Goal: Task Accomplishment & Management: Use online tool/utility

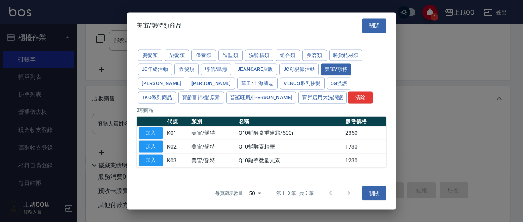
click at [376, 32] on button "關閉" at bounding box center [374, 26] width 24 height 14
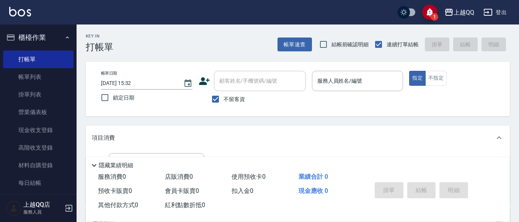
click at [224, 103] on label "不留客資" at bounding box center [226, 99] width 38 height 16
click at [224, 103] on input "不留客資" at bounding box center [215, 99] width 16 height 16
checkbox input "false"
click at [254, 90] on div "顧客姓名/手機號碼/編號" at bounding box center [260, 81] width 92 height 20
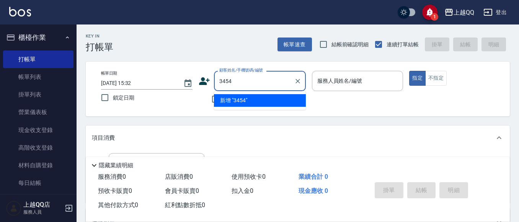
type input "3454"
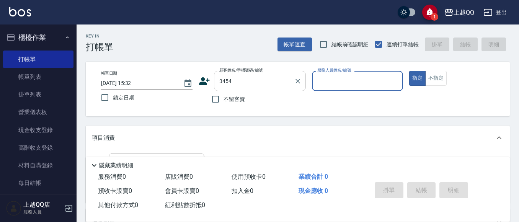
click at [409, 71] on button "指定" at bounding box center [417, 78] width 16 height 15
type button "true"
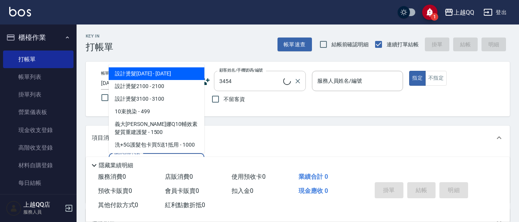
type input "101"
type input "[PERSON_NAME]/0987812026/3454"
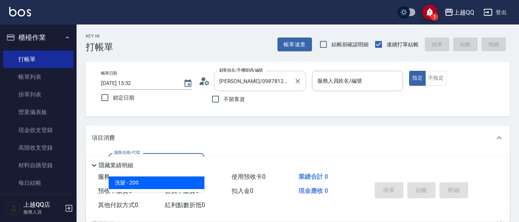
type input "洗髮(101)"
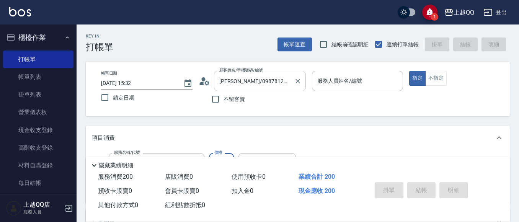
type input "2"
type input "佩怡-3"
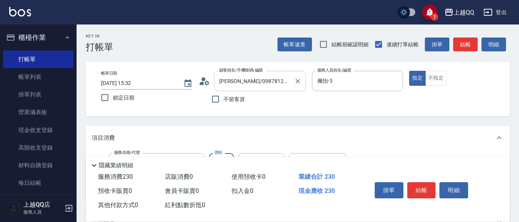
type input "230"
type input "佩怡-3"
click at [435, 192] on button "結帳" at bounding box center [421, 190] width 29 height 16
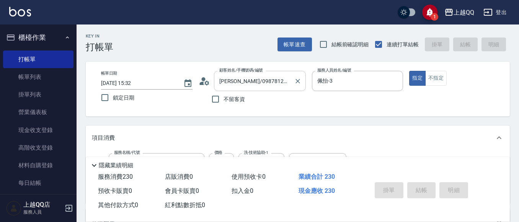
type input "[DATE] 16:33"
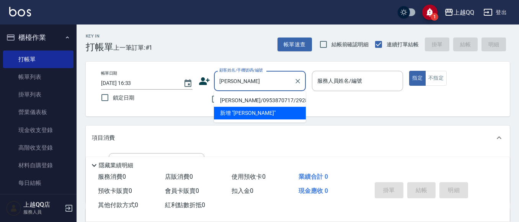
click at [233, 102] on li "[PERSON_NAME]/0953870717/2928" at bounding box center [260, 100] width 92 height 13
type input "[PERSON_NAME]/0953870717/2928"
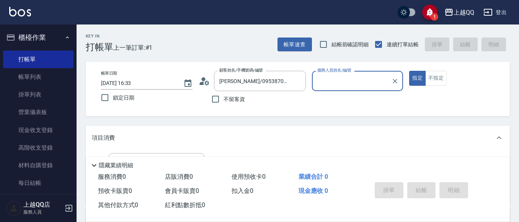
type input "佩怡-3"
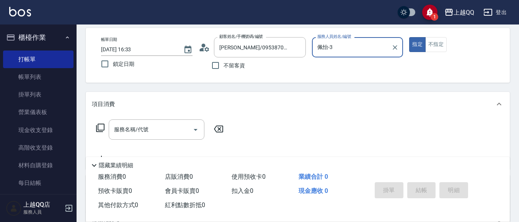
scroll to position [38, 0]
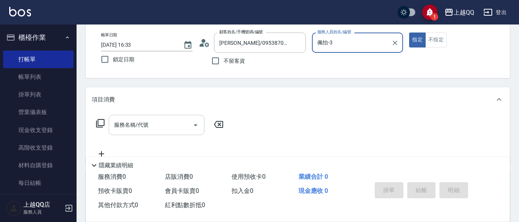
click at [140, 128] on div "服務名稱/代號 服務名稱/代號" at bounding box center [157, 125] width 96 height 20
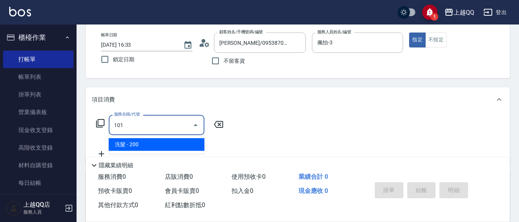
type input "洗髮(101)"
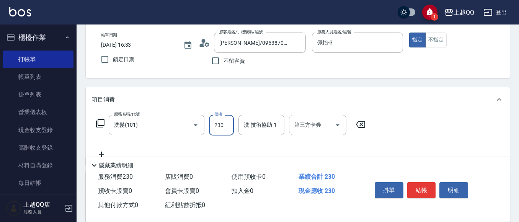
type input "230"
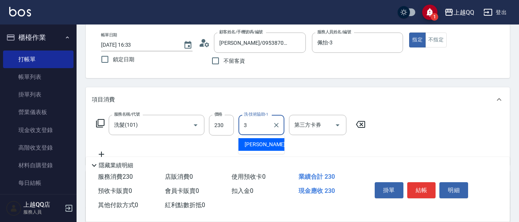
type input "佩怡-3"
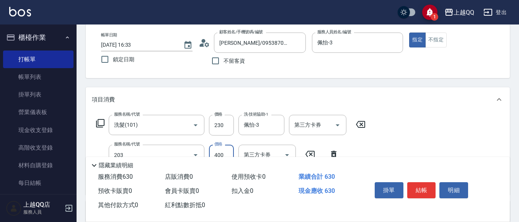
type input "指定單剪(203)"
type input "350"
type input "設計染髮(404)"
type input "1800"
type input "佩怡-3"
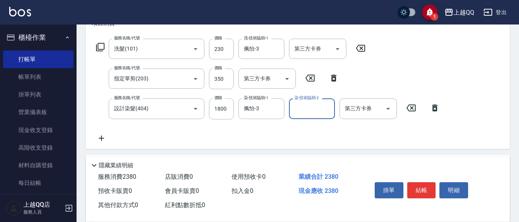
scroll to position [115, 0]
click at [421, 187] on button "結帳" at bounding box center [421, 190] width 29 height 16
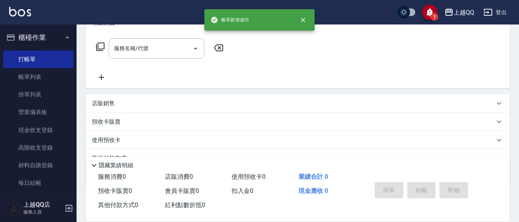
scroll to position [0, 0]
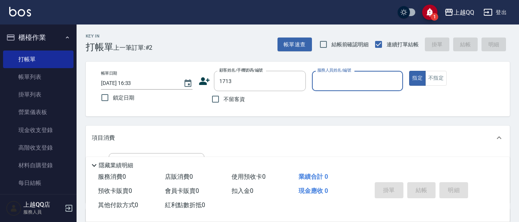
click at [409, 71] on button "指定" at bounding box center [417, 78] width 16 height 15
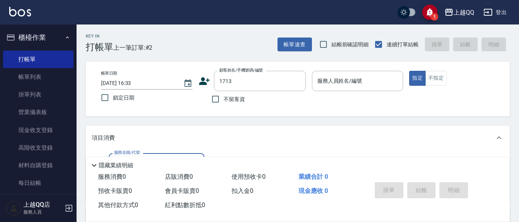
type input "[PERSON_NAME]/0916567756/1713"
type input "佩怡-3"
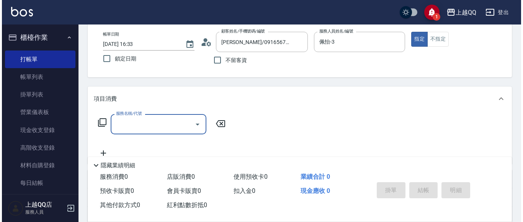
scroll to position [77, 0]
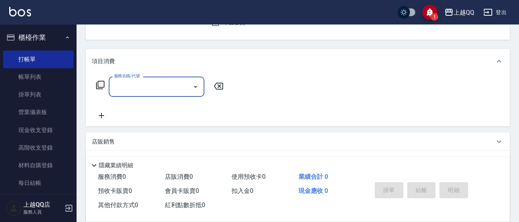
click at [104, 83] on icon at bounding box center [100, 85] width 8 height 8
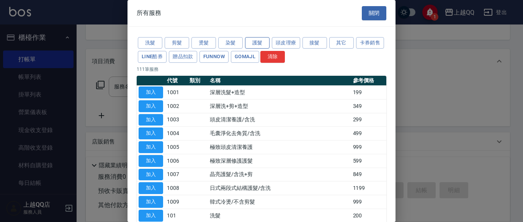
click at [256, 41] on button "護髮" at bounding box center [257, 43] width 24 height 12
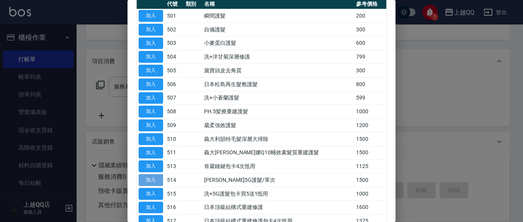
click at [157, 181] on button "加入" at bounding box center [151, 180] width 24 height 12
type input "[PERSON_NAME]5G護髮/單次(514)"
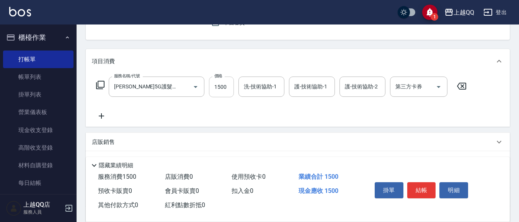
click at [225, 85] on input "1500" at bounding box center [221, 87] width 25 height 21
type input "1200"
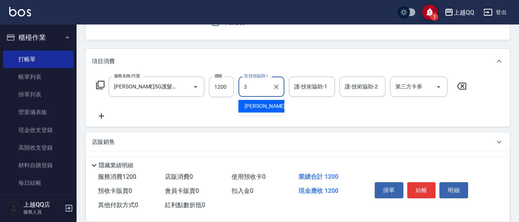
type input "佩怡-3"
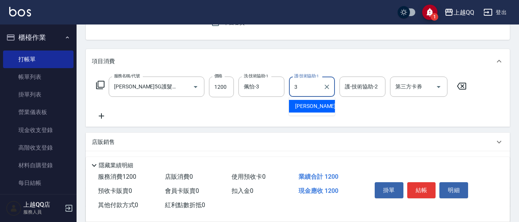
type input "佩怡-3"
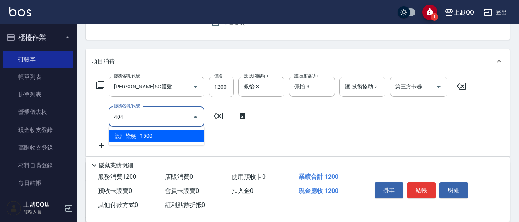
type input "設計染髮(404)"
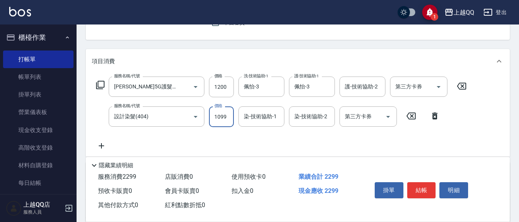
type input "1099"
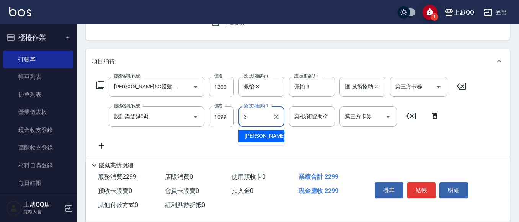
type input "佩怡-3"
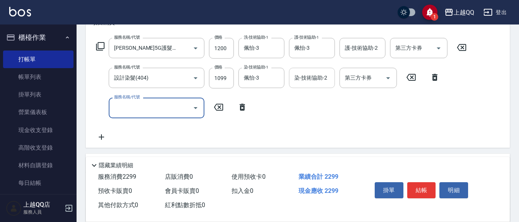
scroll to position [212, 0]
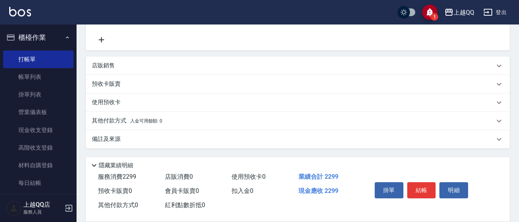
click at [97, 64] on p "店販銷售" at bounding box center [103, 66] width 23 height 8
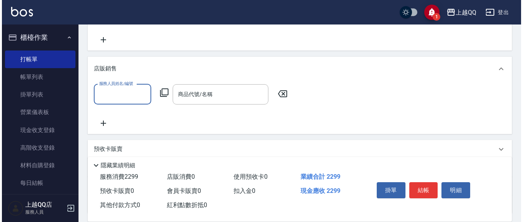
scroll to position [0, 0]
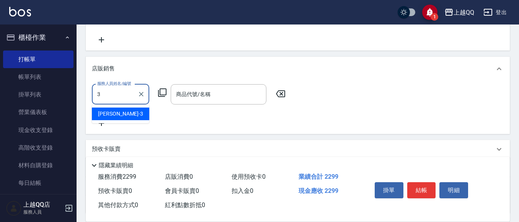
type input "佩怡-3"
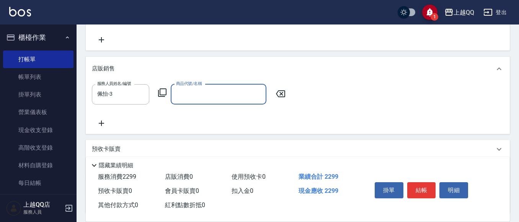
click at [165, 92] on icon at bounding box center [162, 92] width 9 height 9
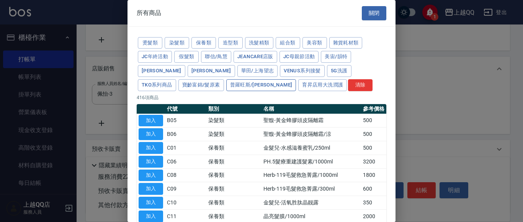
click at [226, 88] on button "普羅旺斯/[PERSON_NAME]" at bounding box center [261, 85] width 70 height 12
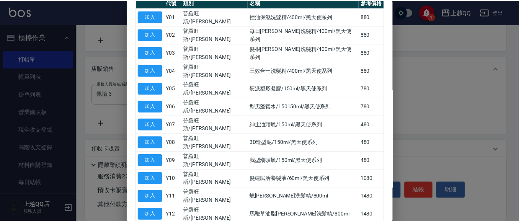
scroll to position [115, 0]
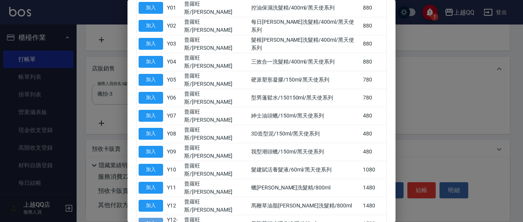
click at [152, 218] on button "加入" at bounding box center [151, 224] width 24 height 12
type input "馬鞭草頭皮淨化冷膠/800ml"
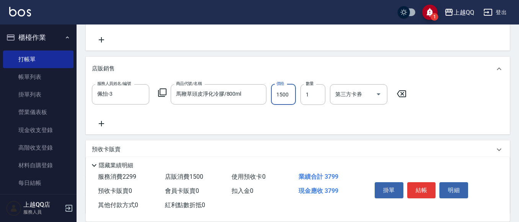
click at [279, 95] on input "1500" at bounding box center [283, 94] width 25 height 21
type input "1200"
drag, startPoint x: 423, startPoint y: 186, endPoint x: 427, endPoint y: 185, distance: 4.8
click at [425, 186] on button "結帳" at bounding box center [421, 190] width 29 height 16
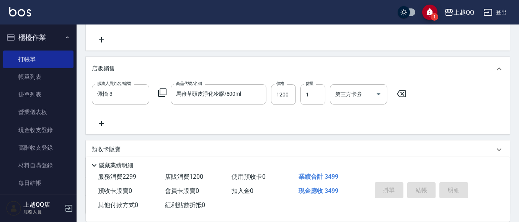
type input "[DATE] 16:34"
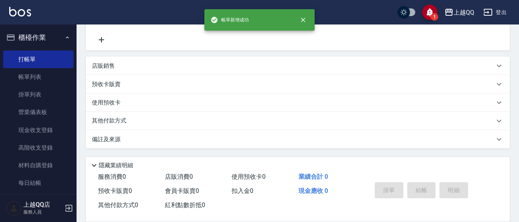
scroll to position [0, 0]
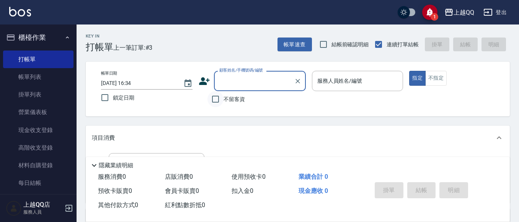
click at [212, 96] on input "不留客資" at bounding box center [215, 99] width 16 height 16
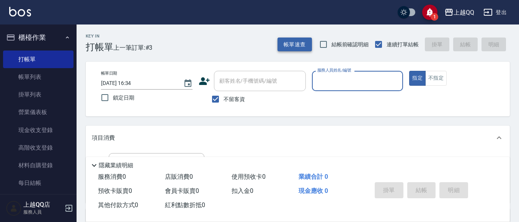
click at [296, 40] on button "帳單速查" at bounding box center [295, 45] width 34 height 14
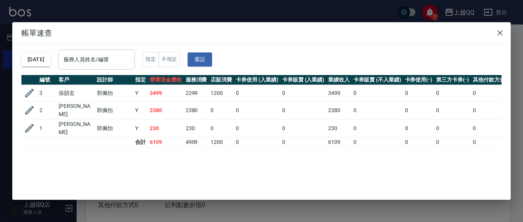
click at [121, 57] on input "服務人員姓名/編號" at bounding box center [97, 59] width 70 height 13
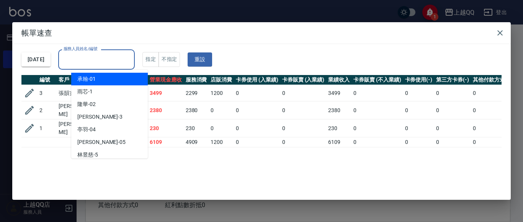
click at [319, 67] on div "[DATE] 服務人員姓名/編號 服務人員姓名/編號 指定 不指定 重設" at bounding box center [261, 59] width 480 height 31
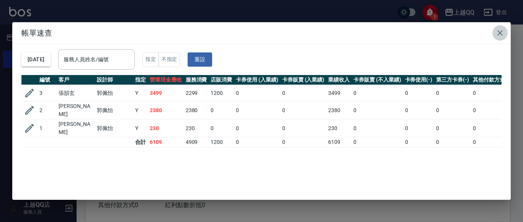
drag, startPoint x: 503, startPoint y: 33, endPoint x: 477, endPoint y: 52, distance: 32.3
click at [503, 34] on icon "button" at bounding box center [499, 32] width 9 height 9
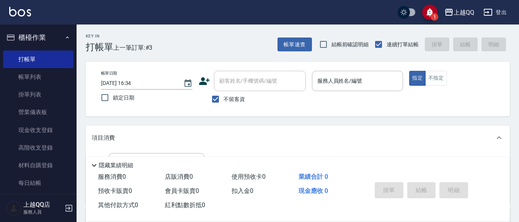
drag, startPoint x: 222, startPoint y: 99, endPoint x: 243, endPoint y: 80, distance: 27.7
click at [224, 98] on label "不留客資" at bounding box center [226, 99] width 38 height 16
click at [224, 98] on input "不留客資" at bounding box center [215, 99] width 16 height 16
checkbox input "false"
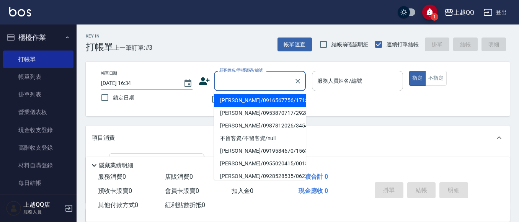
click at [244, 79] on div "顧客姓名/手機號碼/編號 顧客姓名/手機號碼/編號" at bounding box center [260, 81] width 92 height 20
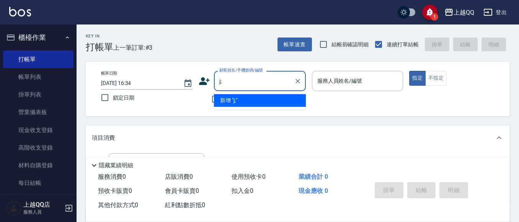
type input "j"
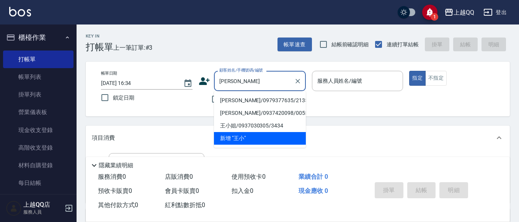
click at [248, 103] on li "[PERSON_NAME]/0979377635/2135" at bounding box center [260, 100] width 92 height 13
type input "[PERSON_NAME]/0979377635/2135"
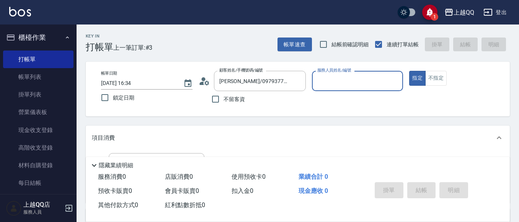
type input "佩怡-3"
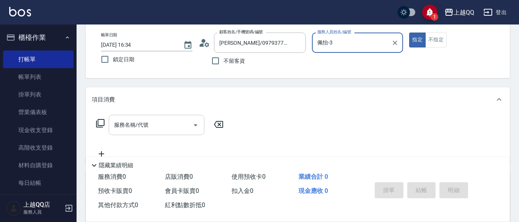
drag, startPoint x: 144, startPoint y: 127, endPoint x: 147, endPoint y: 121, distance: 7.0
click at [144, 127] on div "服務名稱/代號 服務名稱/代號" at bounding box center [157, 125] width 96 height 20
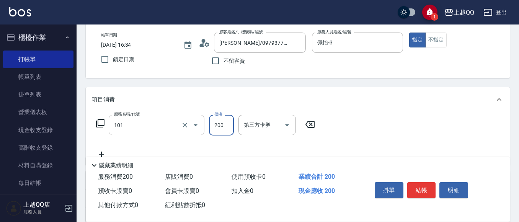
type input "洗髮(101)"
type input "280"
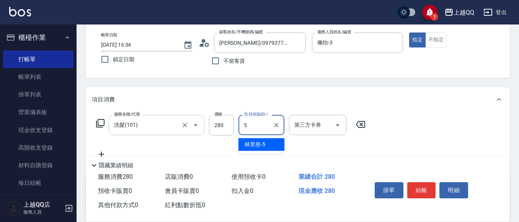
type input "[PERSON_NAME]5"
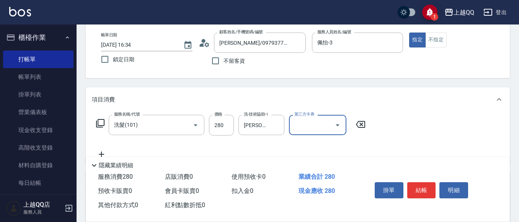
click at [413, 185] on button "結帳" at bounding box center [421, 190] width 29 height 16
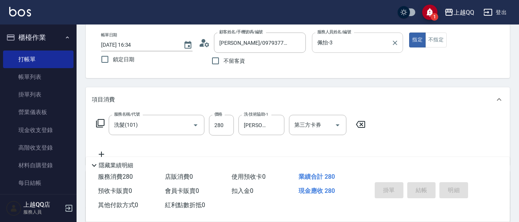
type input "[DATE] 16:57"
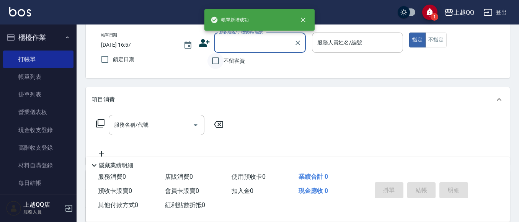
click at [217, 61] on input "不留客資" at bounding box center [215, 61] width 16 height 16
checkbox input "true"
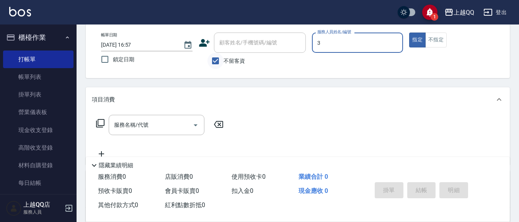
type input "佩怡-3"
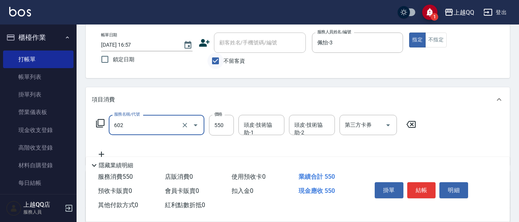
type input "髮原素清潔舒醒頭皮洗(602)"
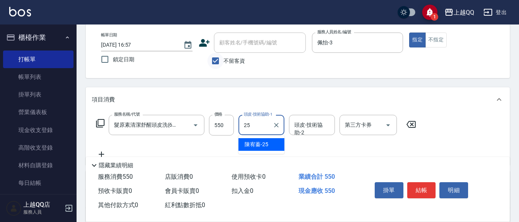
type input "[PERSON_NAME]-25"
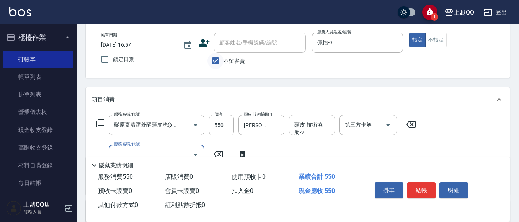
scroll to position [0, 0]
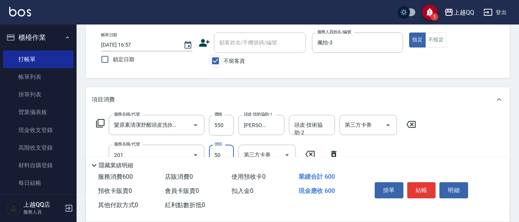
type input "剪瀏海(201)"
click at [416, 183] on button "結帳" at bounding box center [421, 190] width 29 height 16
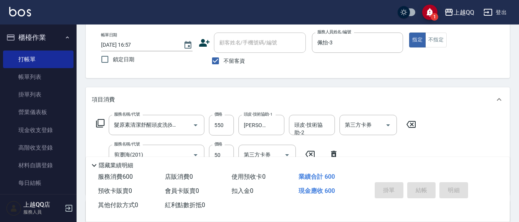
type input "[DATE] 16:58"
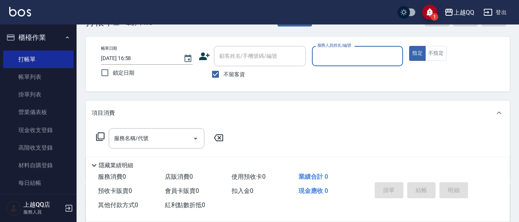
scroll to position [38, 0]
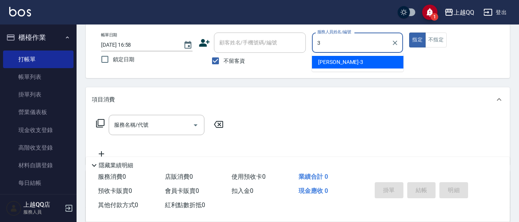
type input "佩怡-3"
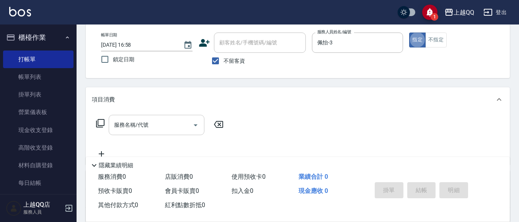
click at [165, 127] on input "服務名稱/代號" at bounding box center [150, 124] width 77 height 13
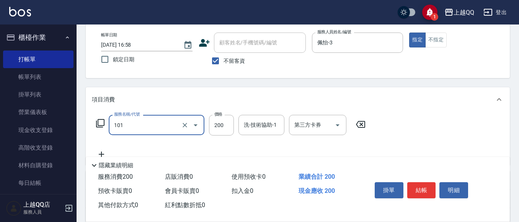
type input "洗髮(101)"
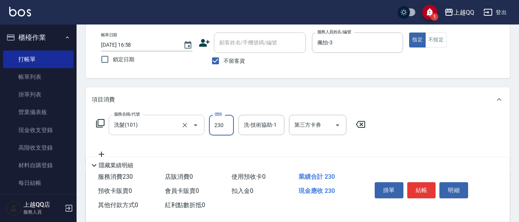
type input "230"
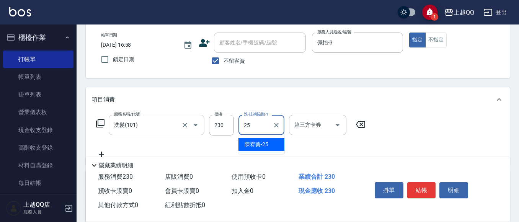
type input "[PERSON_NAME]-25"
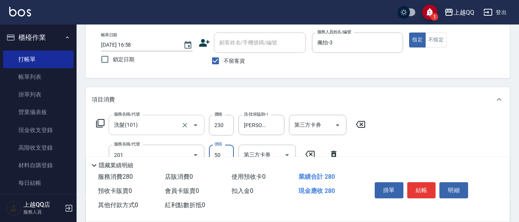
type input "剪瀏海(201)"
type input "404"
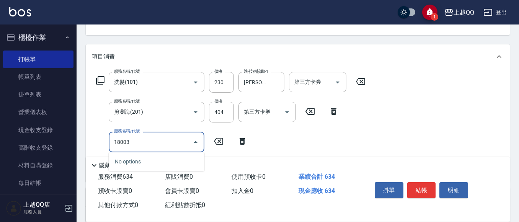
scroll to position [153, 0]
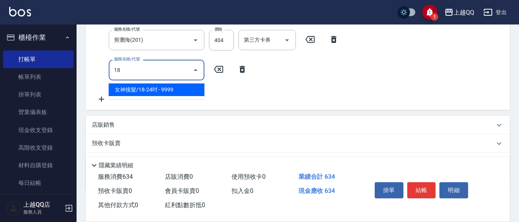
type input "1"
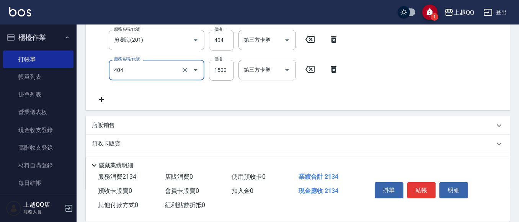
type input "設計染髮(404)"
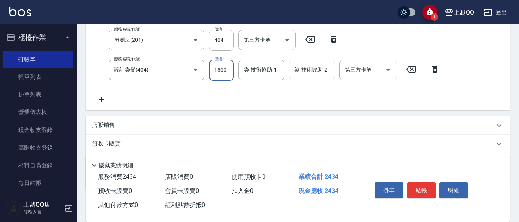
type input "1800"
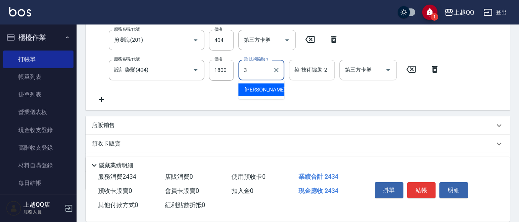
type input "佩怡-3"
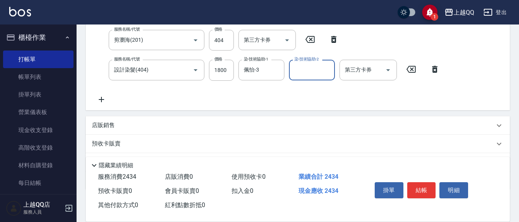
click at [228, 29] on div "服務名稱/代號 洗髮(101) 服務名稱/代號 價格 230 價格 洗-技術協助-1 [PERSON_NAME]-25 洗-技術協助-1 第三方卡券 第三方卡…" at bounding box center [268, 52] width 353 height 104
drag, startPoint x: 230, startPoint y: 44, endPoint x: 234, endPoint y: 47, distance: 4.4
click at [233, 47] on input "404" at bounding box center [221, 40] width 25 height 21
click at [220, 40] on input "404" at bounding box center [221, 40] width 25 height 21
type input "50"
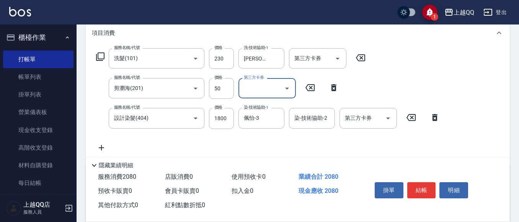
scroll to position [38, 0]
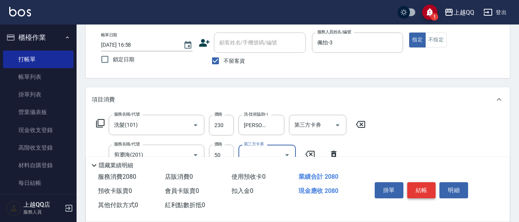
click at [434, 188] on button "結帳" at bounding box center [421, 190] width 29 height 16
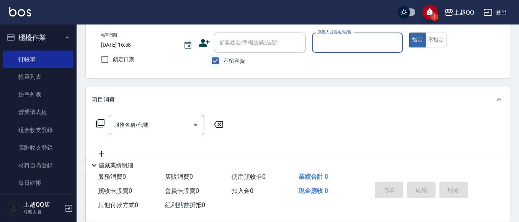
click at [217, 64] on input "不留客資" at bounding box center [215, 61] width 16 height 16
checkbox input "false"
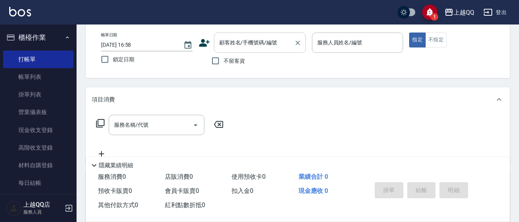
click at [230, 48] on input "顧客姓名/手機號碼/編號" at bounding box center [253, 42] width 73 height 13
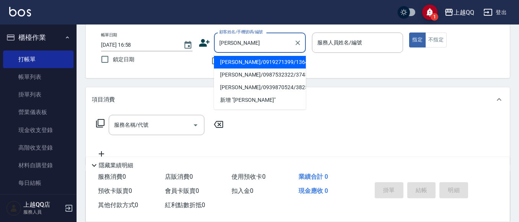
click at [258, 58] on li "[PERSON_NAME]/0919271399/1364" at bounding box center [260, 62] width 92 height 13
type input "[PERSON_NAME]/0919271399/1364"
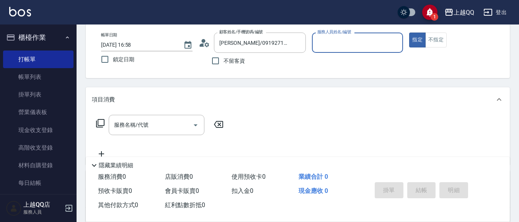
type input "佩怡-3"
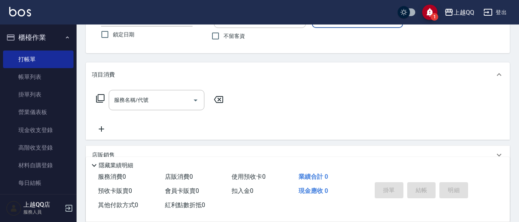
scroll to position [77, 0]
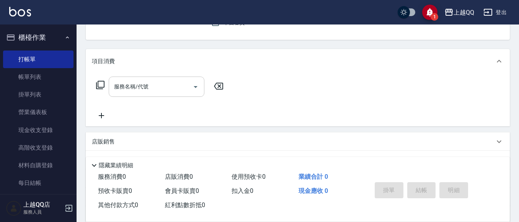
click at [168, 83] on input "服務名稱/代號" at bounding box center [150, 86] width 77 height 13
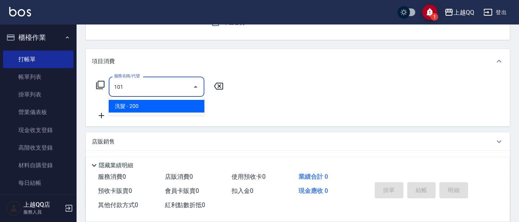
type input "洗髮(101)"
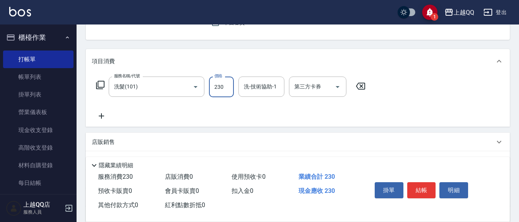
type input "230"
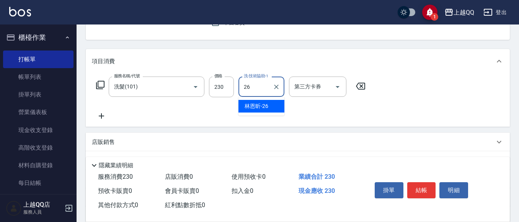
type input "林恩昕-26"
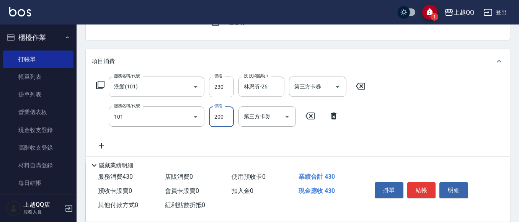
type input "洗髮(101)"
type input "230"
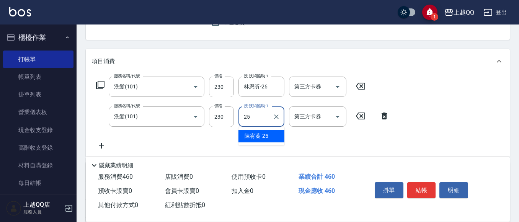
type input "[PERSON_NAME]-25"
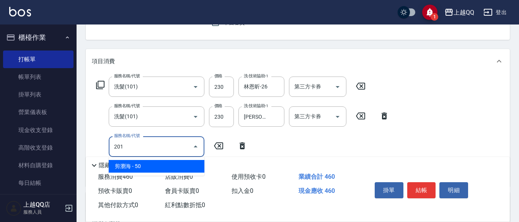
type input "剪瀏海(201)"
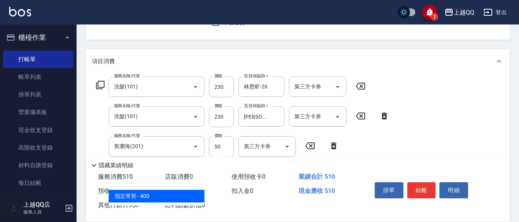
type input "指定單剪(203)"
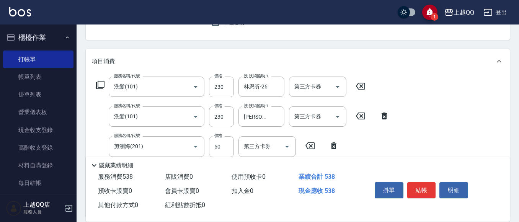
type input "280"
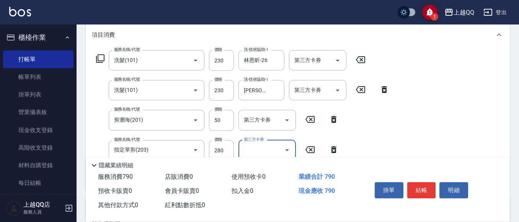
scroll to position [153, 0]
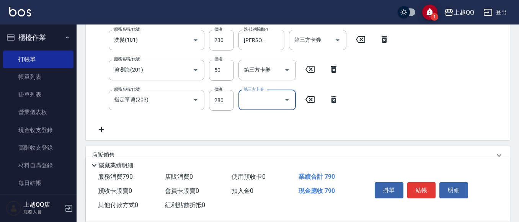
click at [416, 193] on button "結帳" at bounding box center [421, 190] width 29 height 16
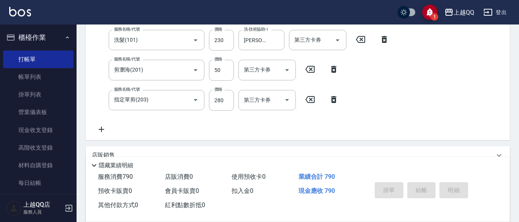
type input "[DATE] 16:59"
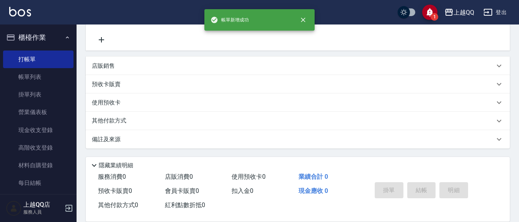
scroll to position [0, 0]
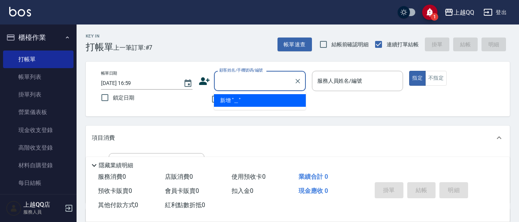
type input "＿"
click at [409, 71] on button "指定" at bounding box center [417, 78] width 16 height 15
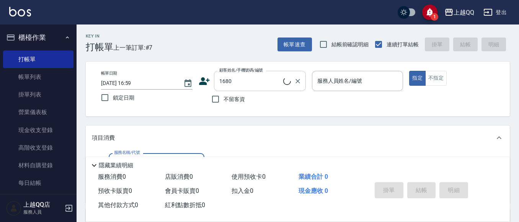
type input "[PERSON_NAME]/0935068529/1680"
type input "佩怡-3"
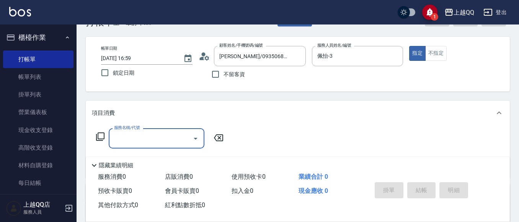
scroll to position [38, 0]
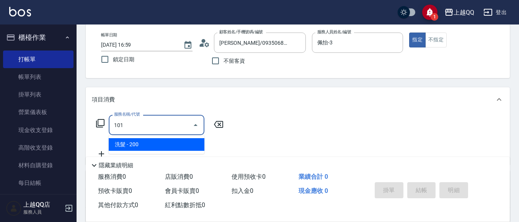
type input "洗髮(101)"
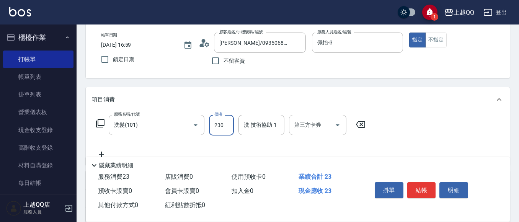
type input "230"
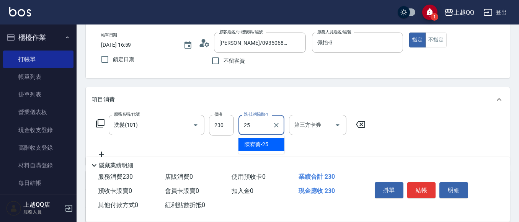
type input "[PERSON_NAME]-25"
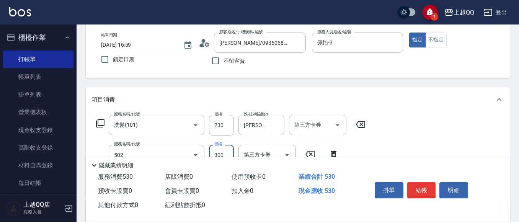
type input "自備護髮(502)"
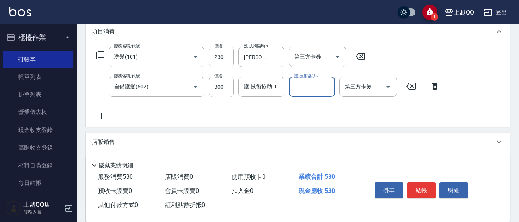
scroll to position [115, 0]
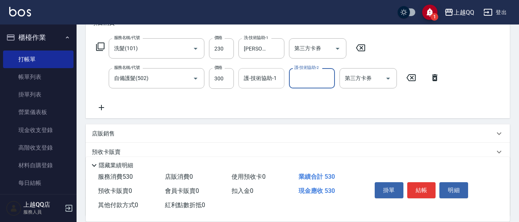
click at [266, 85] on input "護-技術協助-1" at bounding box center [261, 78] width 39 height 13
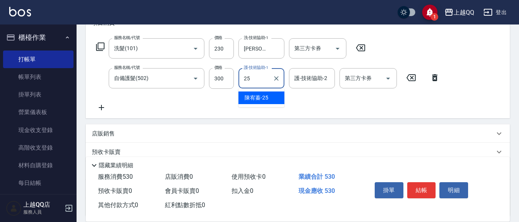
type input "[PERSON_NAME]-25"
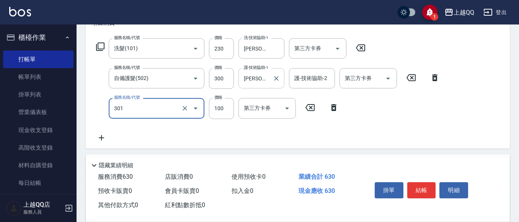
type input "補燙(301)"
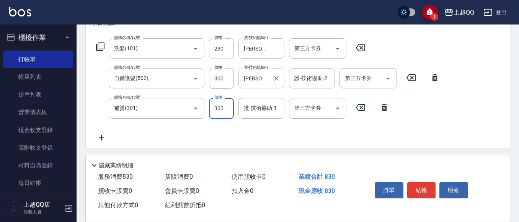
type input "300"
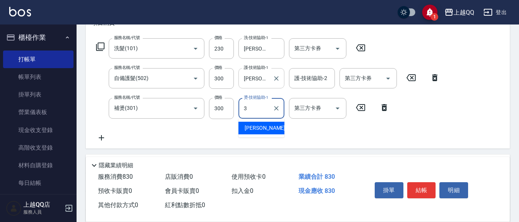
type input "佩怡-3"
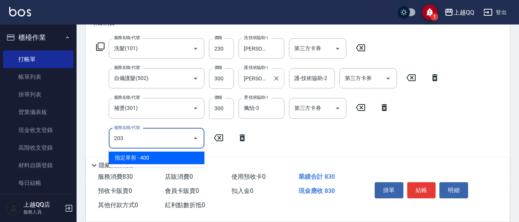
type input "指定單剪(203)"
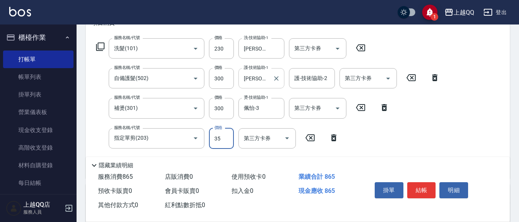
type input "350"
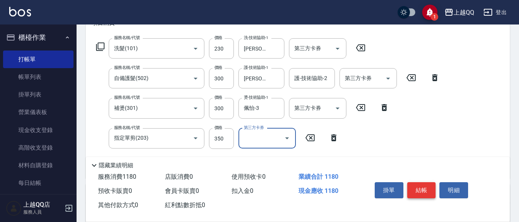
click at [431, 183] on button "結帳" at bounding box center [421, 190] width 29 height 16
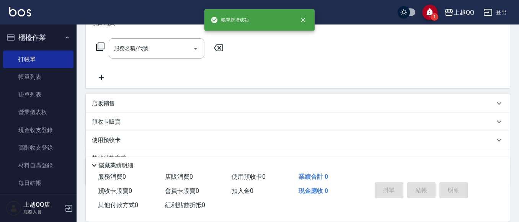
scroll to position [0, 0]
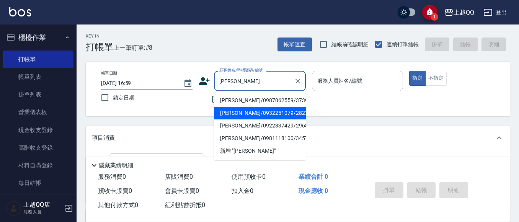
click at [246, 112] on li "[PERSON_NAME]/0932251079/2823" at bounding box center [260, 113] width 92 height 13
type input "[PERSON_NAME]/0932251079/2823"
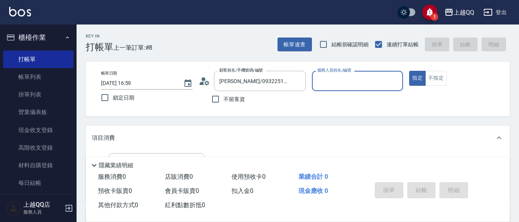
type input "佩怡-3"
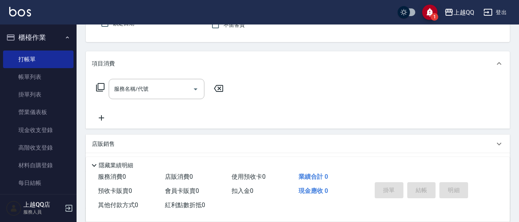
scroll to position [77, 0]
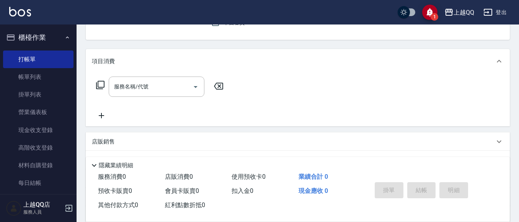
click at [95, 85] on div "服務名稱/代號 服務名稱/代號" at bounding box center [160, 87] width 136 height 20
click at [98, 84] on icon at bounding box center [100, 84] width 9 height 9
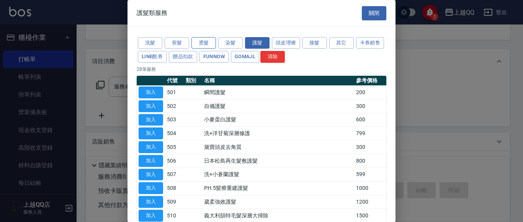
click at [202, 41] on button "燙髮" at bounding box center [203, 43] width 24 height 12
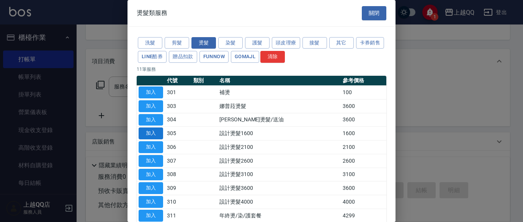
drag, startPoint x: 148, startPoint y: 127, endPoint x: 176, endPoint y: 127, distance: 27.9
click at [149, 127] on button "加入" at bounding box center [151, 133] width 24 height 12
type input "設計燙髮1600(305)"
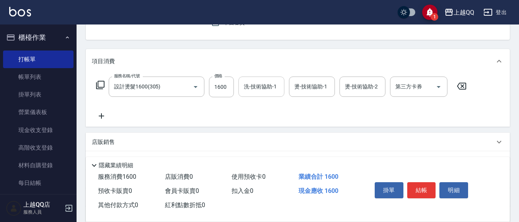
click at [253, 89] on div "洗-技術協助-1 洗-技術協助-1" at bounding box center [261, 87] width 46 height 20
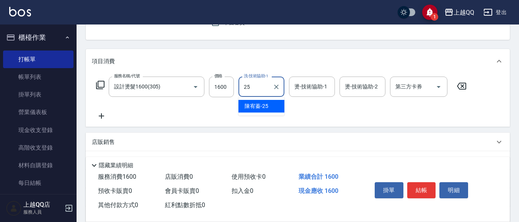
type input "[PERSON_NAME]-25"
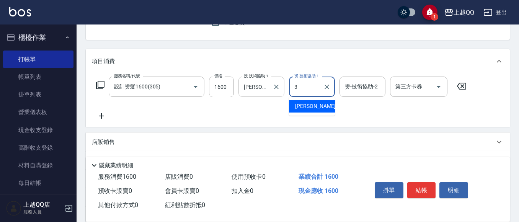
type input "佩怡-3"
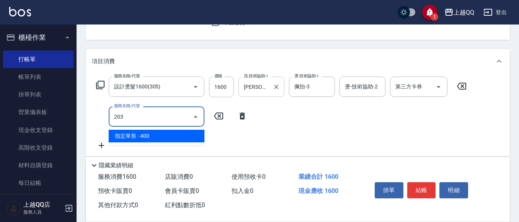
type input "指定單剪(203)"
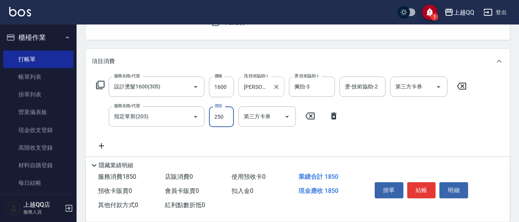
type input "250"
click at [416, 188] on button "結帳" at bounding box center [421, 190] width 29 height 16
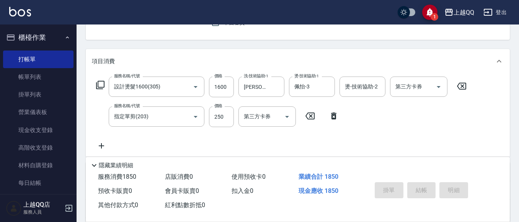
type input "[DATE] 17:00"
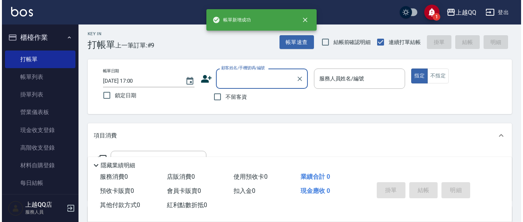
scroll to position [0, 0]
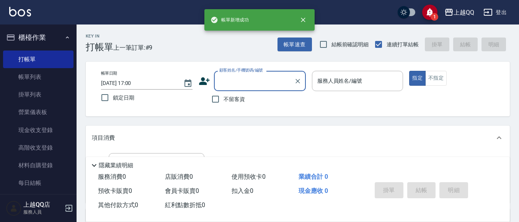
click at [313, 39] on div "帳單速查 結帳前確認明細 連續打單結帳 掛單 結帳 明細" at bounding box center [394, 44] width 232 height 16
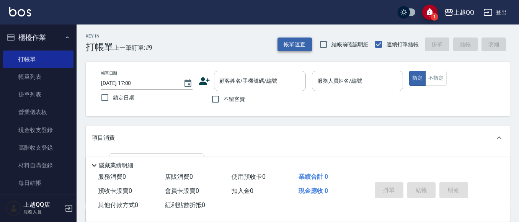
click at [298, 41] on button "帳單速查" at bounding box center [295, 45] width 34 height 14
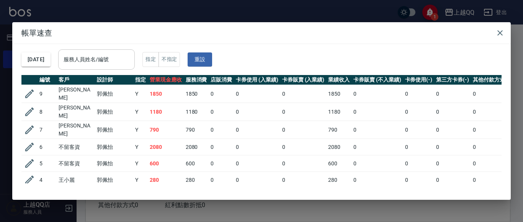
click at [131, 60] on input "服務人員姓名/編號" at bounding box center [97, 59] width 70 height 13
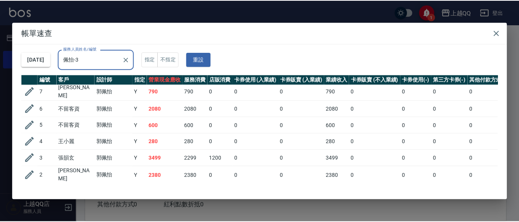
scroll to position [66, 0]
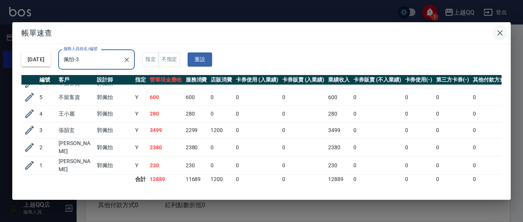
type input "佩怡-3"
click at [499, 34] on icon "button" at bounding box center [499, 32] width 5 height 5
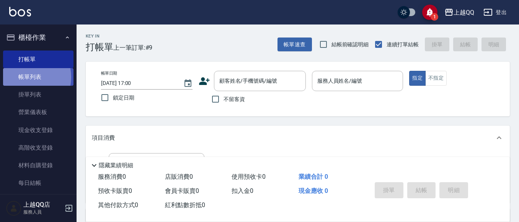
click at [23, 77] on link "帳單列表" at bounding box center [38, 77] width 70 height 18
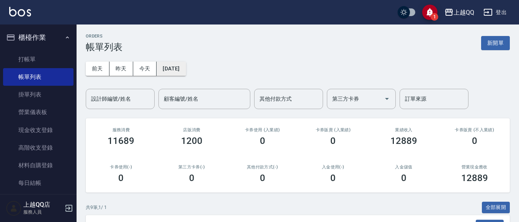
click at [163, 68] on button "[DATE]" at bounding box center [171, 69] width 29 height 14
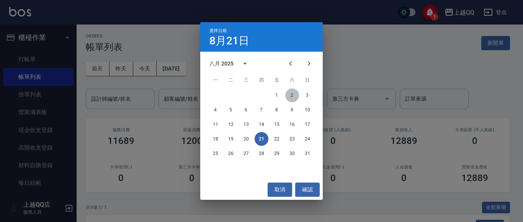
click at [287, 95] on button "2" at bounding box center [292, 95] width 14 height 14
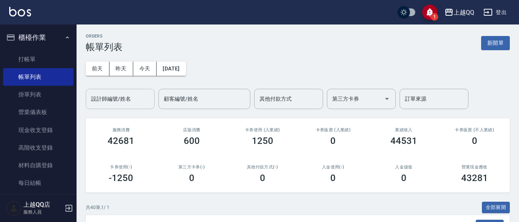
click at [140, 108] on div "設計師編號/姓名" at bounding box center [120, 99] width 69 height 20
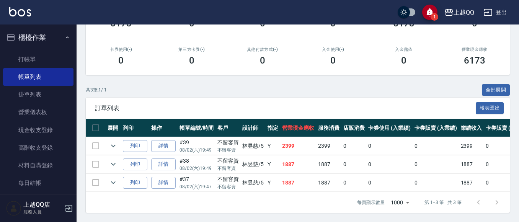
scroll to position [124, 0]
type input "[PERSON_NAME]5"
click at [52, 64] on link "打帳單" at bounding box center [38, 60] width 70 height 18
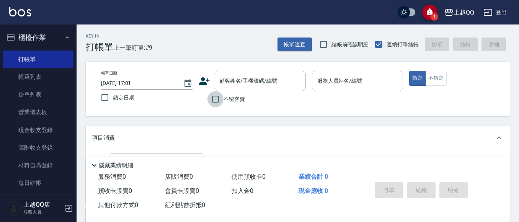
drag, startPoint x: 216, startPoint y: 101, endPoint x: 230, endPoint y: 98, distance: 14.9
click at [216, 102] on input "不留客資" at bounding box center [215, 99] width 16 height 16
checkbox input "true"
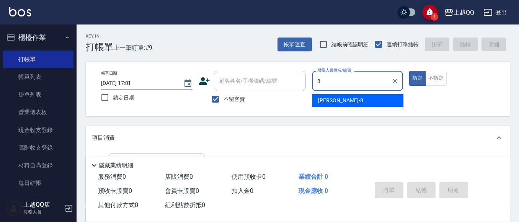
type input "[PERSON_NAME]-8"
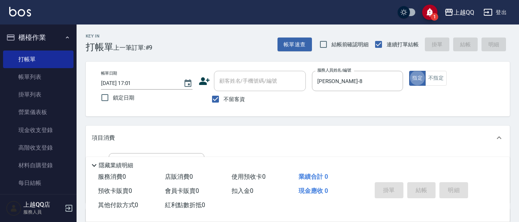
type button "true"
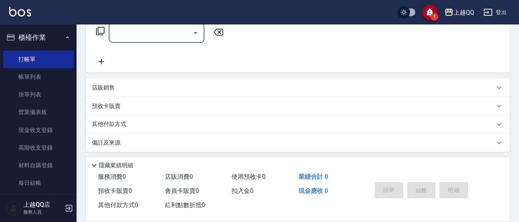
scroll to position [134, 0]
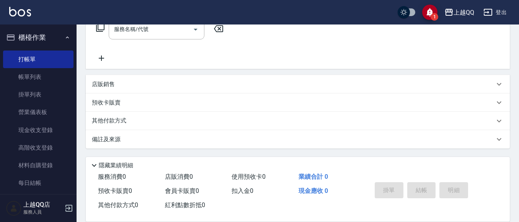
drag, startPoint x: 518, startPoint y: 137, endPoint x: 523, endPoint y: 120, distance: 17.4
click at [519, 120] on html "1 上越QQ 登出 櫃檯作業 打帳單 帳單列表 掛單列表 營業儀表板 現金收支登錄 高階收支登錄 材料自購登錄 每日結帳 排班表 現場電腦打卡 預約管理 預約…" at bounding box center [259, 44] width 519 height 356
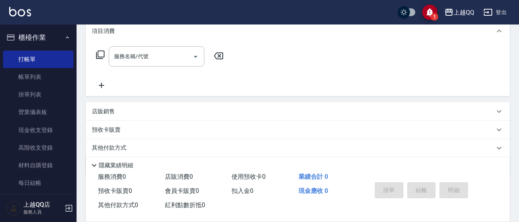
scroll to position [78, 0]
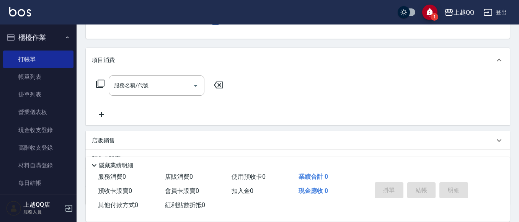
click at [101, 84] on icon at bounding box center [100, 83] width 9 height 9
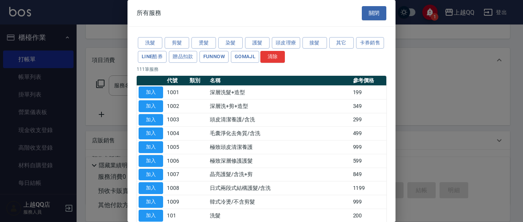
drag, startPoint x: 146, startPoint y: 216, endPoint x: 126, endPoint y: 149, distance: 70.5
click at [147, 216] on button "加入" at bounding box center [151, 216] width 24 height 12
type input "洗髮(101)"
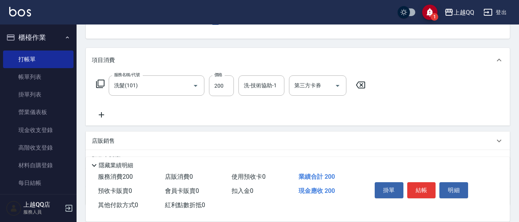
click at [100, 83] on icon at bounding box center [100, 83] width 9 height 9
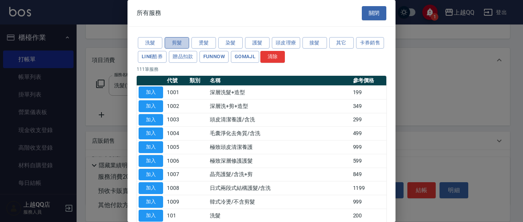
click at [181, 44] on button "剪髮" at bounding box center [177, 43] width 24 height 12
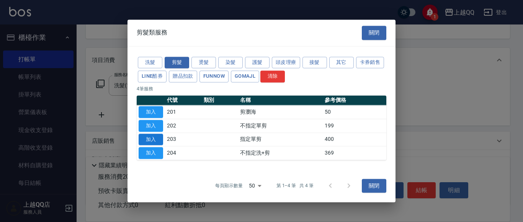
click at [158, 140] on button "加入" at bounding box center [151, 140] width 24 height 12
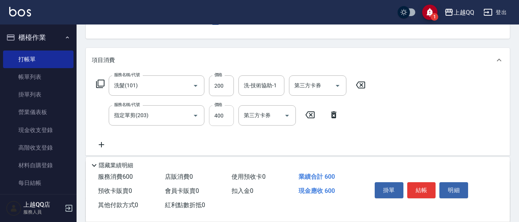
click at [223, 116] on input "400" at bounding box center [221, 115] width 25 height 21
type input "350"
click at [253, 91] on input "洗-技術協助-1" at bounding box center [261, 85] width 39 height 13
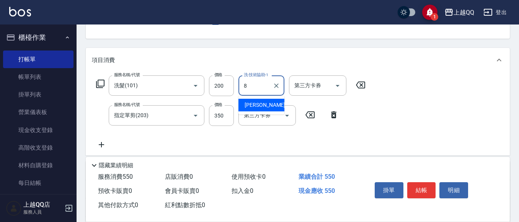
click at [257, 106] on span "[PERSON_NAME] -8" at bounding box center [267, 105] width 45 height 8
type input "[PERSON_NAME]-8"
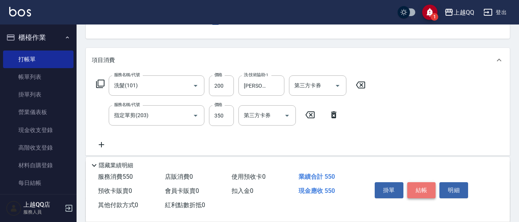
click at [413, 185] on button "結帳" at bounding box center [421, 190] width 29 height 16
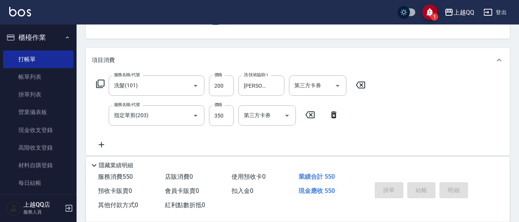
type input "[DATE] 17:38"
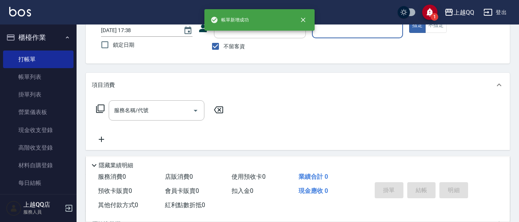
scroll to position [47, 0]
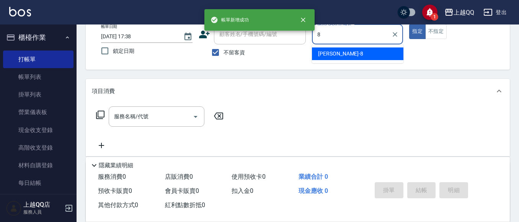
type input "[PERSON_NAME]-8"
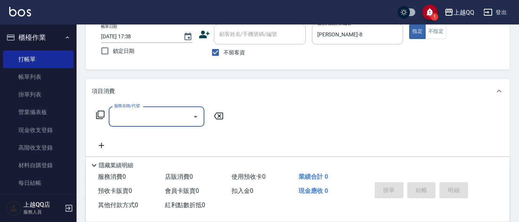
click at [98, 114] on icon at bounding box center [100, 115] width 8 height 8
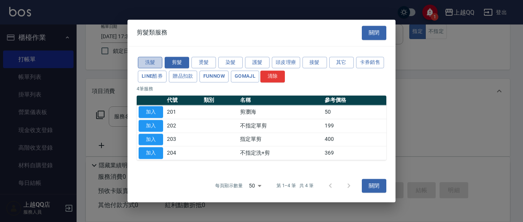
click at [150, 62] on button "洗髮" at bounding box center [150, 63] width 24 height 12
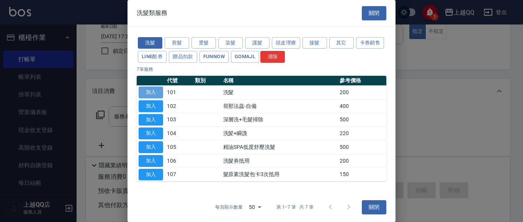
click at [151, 93] on button "加入" at bounding box center [151, 93] width 24 height 12
type input "洗髮(101)"
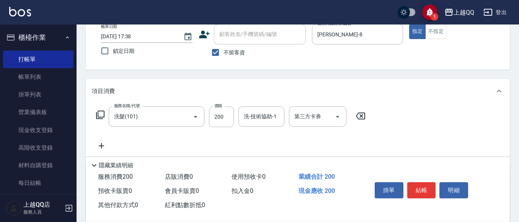
click at [105, 115] on icon at bounding box center [100, 115] width 8 height 8
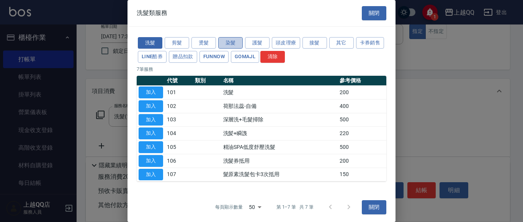
click at [223, 41] on button "染髮" at bounding box center [230, 43] width 24 height 12
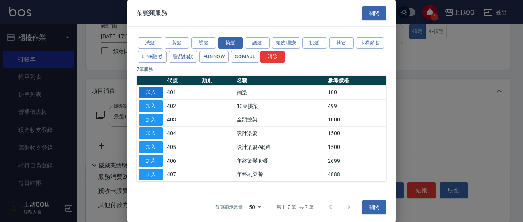
click at [160, 92] on button "加入" at bounding box center [151, 93] width 24 height 12
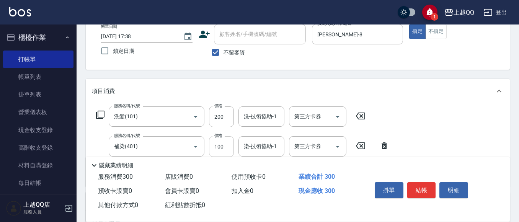
click at [224, 147] on input "100" at bounding box center [221, 146] width 25 height 21
type input "1300"
click at [226, 121] on input "200" at bounding box center [221, 116] width 25 height 21
type input "330"
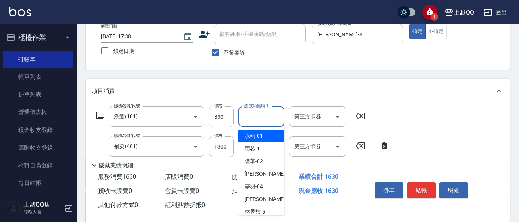
click at [248, 119] on input "洗-技術協助-1" at bounding box center [261, 116] width 39 height 13
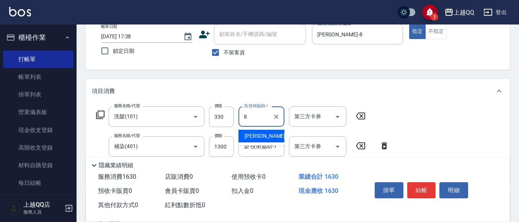
click at [254, 135] on span "[PERSON_NAME] -8" at bounding box center [267, 136] width 45 height 8
type input "[PERSON_NAME]-8"
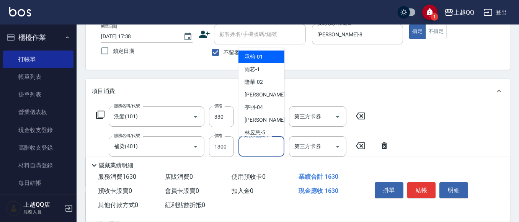
click at [255, 143] on div "染-技術協助-1 染-技術協助-1" at bounding box center [261, 146] width 46 height 20
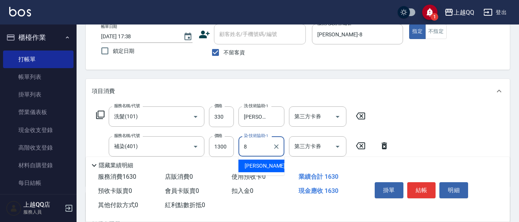
click at [252, 165] on span "[PERSON_NAME] -8" at bounding box center [267, 166] width 45 height 8
type input "[PERSON_NAME]-8"
click at [227, 116] on input "330" at bounding box center [221, 116] width 25 height 21
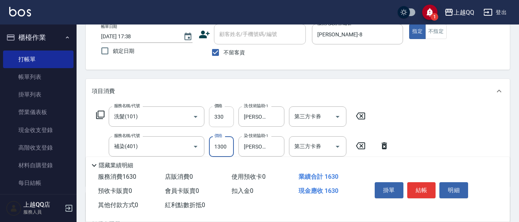
click at [227, 116] on input "330" at bounding box center [221, 116] width 25 height 21
type input "380"
click at [420, 188] on button "結帳" at bounding box center [421, 190] width 29 height 16
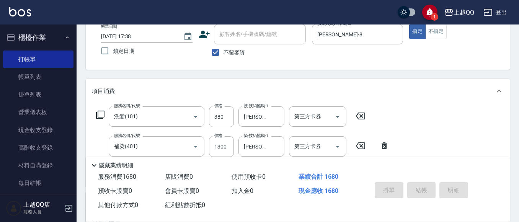
type input "[DATE] 17:39"
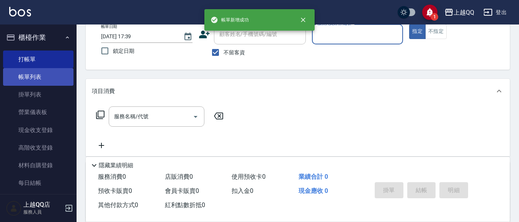
click at [41, 74] on link "帳單列表" at bounding box center [38, 77] width 70 height 18
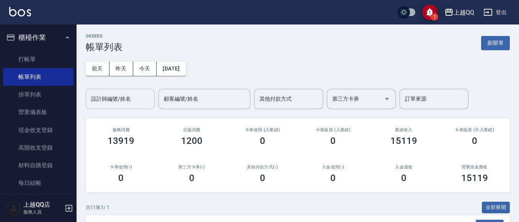
click at [105, 98] on input "設計師編號/姓名" at bounding box center [120, 98] width 62 height 13
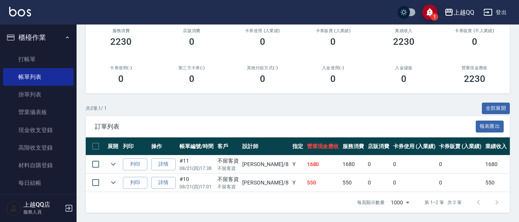
scroll to position [106, 0]
type input "[PERSON_NAME]-8"
click at [158, 159] on link "詳情" at bounding box center [163, 164] width 24 height 12
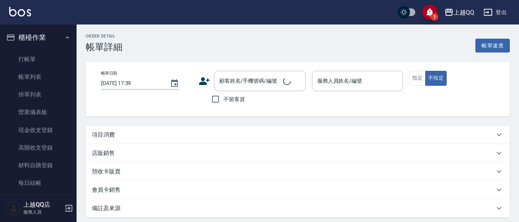
type input "[DATE] 17:38"
checkbox input "true"
type input "[PERSON_NAME]-8"
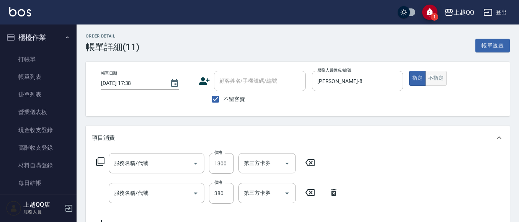
click at [432, 80] on button "不指定" at bounding box center [435, 78] width 21 height 15
type input "補染(401)"
type input "洗髮(101)"
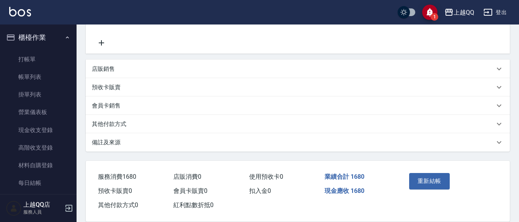
scroll to position [192, 0]
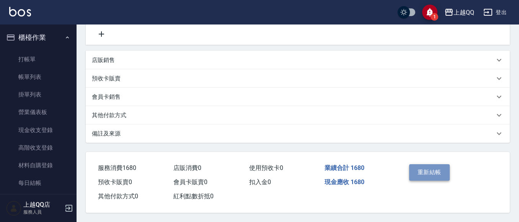
click at [438, 169] on button "重新結帳" at bounding box center [429, 172] width 41 height 16
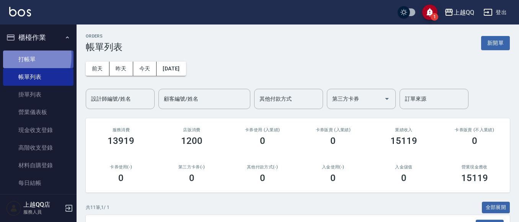
click at [16, 56] on link "打帳單" at bounding box center [38, 60] width 70 height 18
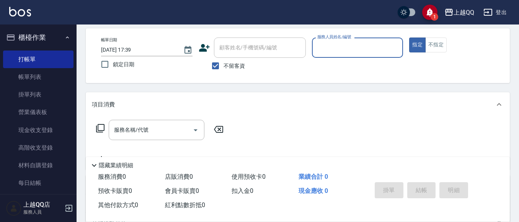
scroll to position [36, 0]
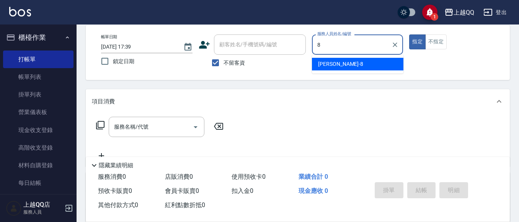
type input "8"
type button "true"
type input "[PERSON_NAME]-8"
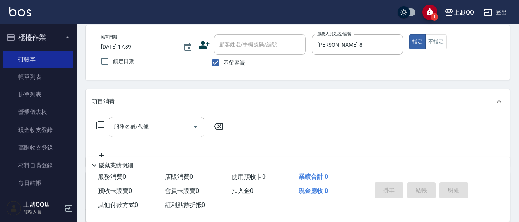
click at [101, 123] on icon at bounding box center [100, 125] width 9 height 9
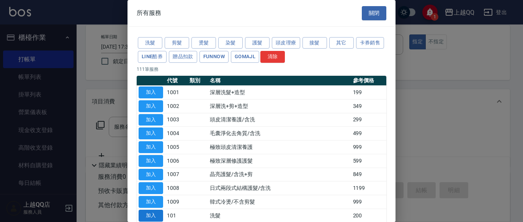
click at [152, 217] on button "加入" at bounding box center [151, 216] width 24 height 12
type input "洗髮(101)"
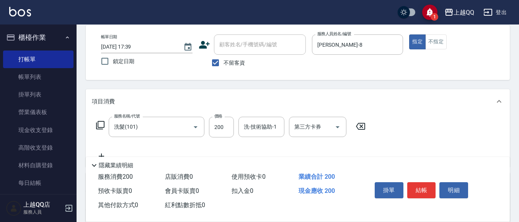
click at [101, 124] on icon at bounding box center [100, 125] width 9 height 9
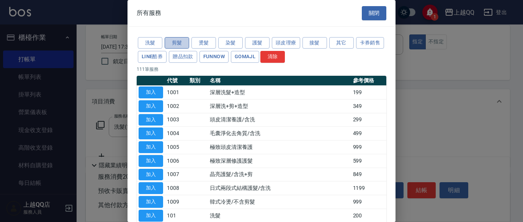
click at [173, 44] on button "剪髮" at bounding box center [177, 43] width 24 height 12
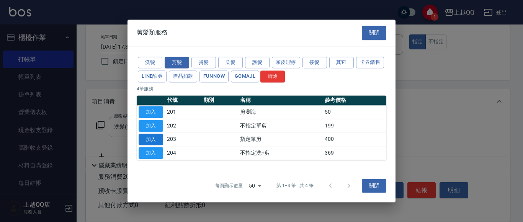
click at [150, 138] on button "加入" at bounding box center [151, 140] width 24 height 12
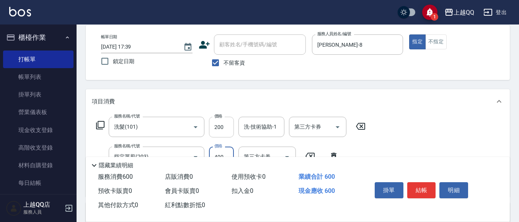
click at [229, 126] on input "200" at bounding box center [221, 127] width 25 height 21
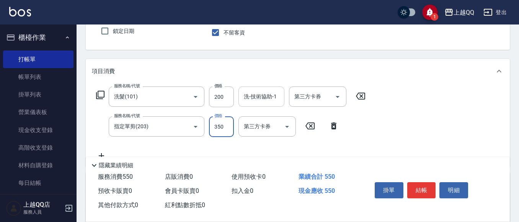
type input "350"
click at [258, 102] on input "洗-技術協助-1" at bounding box center [261, 96] width 39 height 13
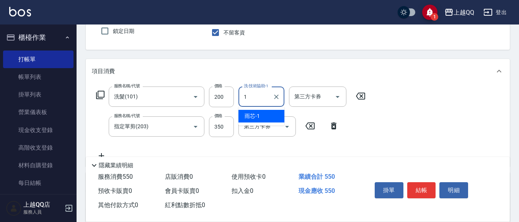
click at [253, 117] on span "雨芯 -1" at bounding box center [252, 116] width 15 height 8
type input "雨芯-1"
click at [419, 186] on button "結帳" at bounding box center [421, 190] width 29 height 16
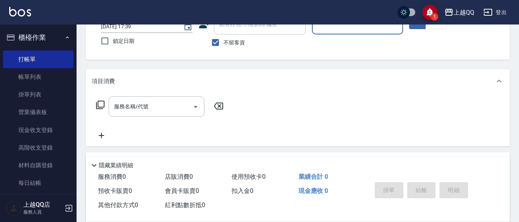
scroll to position [53, 0]
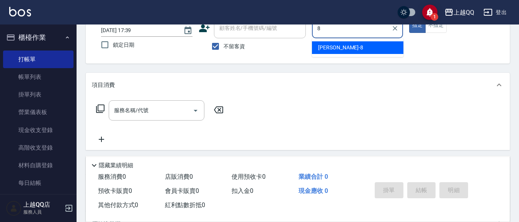
type input "[PERSON_NAME]-8"
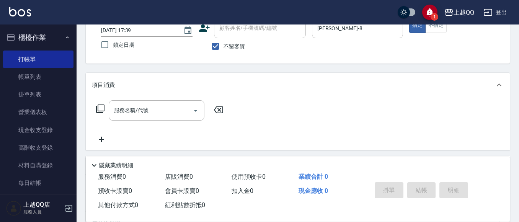
click at [98, 107] on icon at bounding box center [100, 109] width 8 height 8
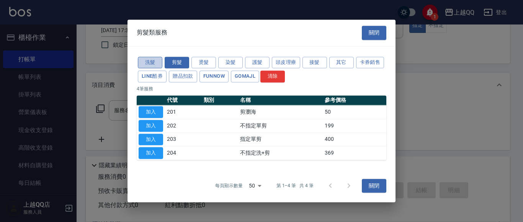
click at [145, 62] on button "洗髮" at bounding box center [150, 63] width 24 height 12
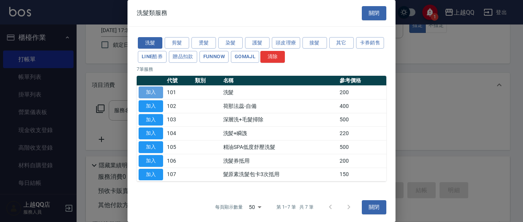
click at [147, 93] on button "加入" at bounding box center [151, 93] width 24 height 12
type input "洗髮(101)"
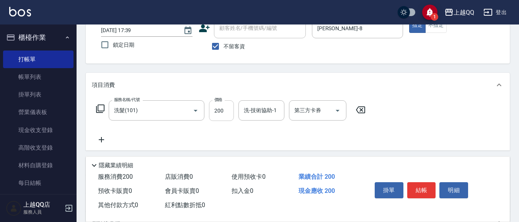
click at [222, 109] on input "200" at bounding box center [221, 110] width 25 height 21
type input "450"
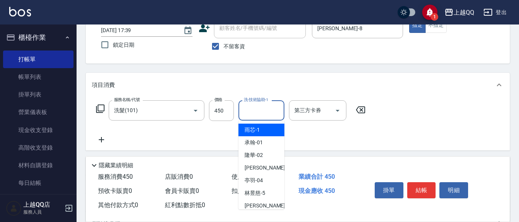
click at [246, 112] on input "洗-技術協助-1" at bounding box center [261, 110] width 39 height 13
type input "8"
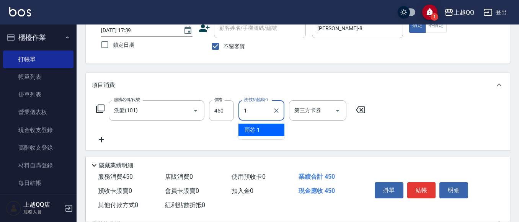
click at [254, 131] on span "雨芯 -1" at bounding box center [252, 130] width 15 height 8
type input "雨芯-1"
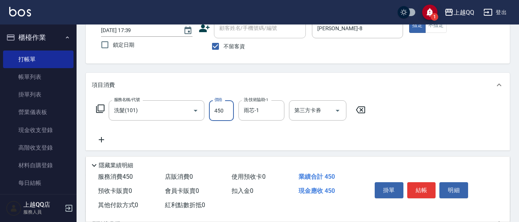
click at [227, 111] on input "450" at bounding box center [221, 110] width 25 height 21
type input "350"
click at [98, 108] on icon at bounding box center [100, 109] width 8 height 8
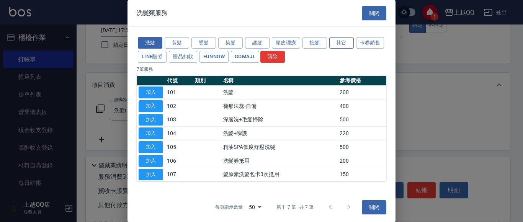
click at [344, 39] on button "其它" at bounding box center [341, 43] width 24 height 12
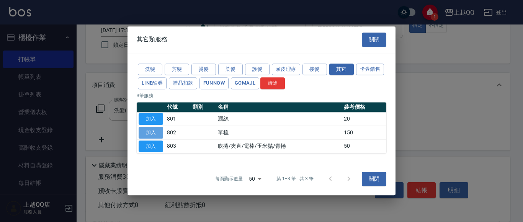
click at [147, 132] on button "加入" at bounding box center [151, 133] width 24 height 12
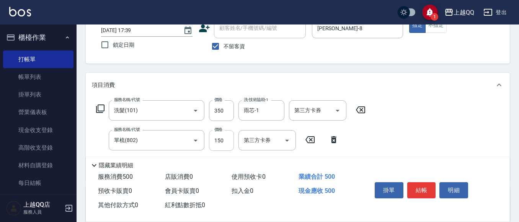
click at [225, 140] on input "150" at bounding box center [221, 140] width 25 height 21
click at [228, 139] on input "150" at bounding box center [221, 140] width 25 height 21
type input "100"
click at [430, 189] on button "結帳" at bounding box center [421, 190] width 29 height 16
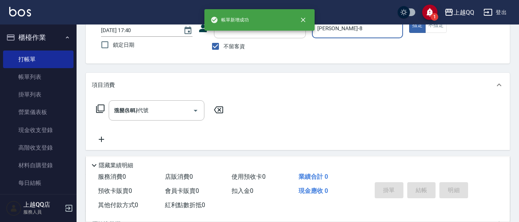
type input "[DATE] 17:40"
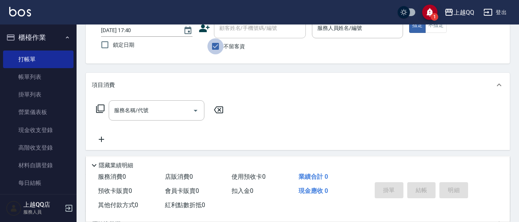
click at [212, 48] on input "不留客資" at bounding box center [215, 46] width 16 height 16
checkbox input "false"
click at [223, 31] on div "顧客姓名/手機號碼/編號 顧客姓名/手機號碼/編號" at bounding box center [260, 28] width 92 height 20
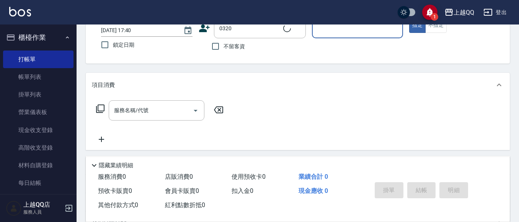
type input "[PERSON_NAME]/0936682950/0320"
type input "[PERSON_NAME]-8"
click at [101, 108] on icon at bounding box center [100, 108] width 9 height 9
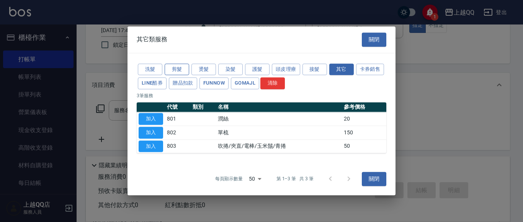
click at [178, 67] on button "剪髮" at bounding box center [177, 70] width 24 height 12
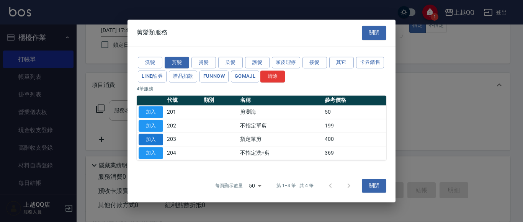
click at [152, 136] on button "加入" at bounding box center [151, 140] width 24 height 12
type input "指定單剪(203)"
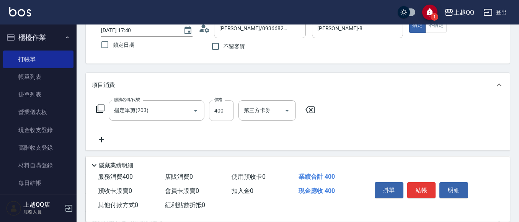
click at [228, 112] on input "400" at bounding box center [221, 110] width 25 height 21
type input "300"
click at [415, 191] on button "結帳" at bounding box center [421, 190] width 29 height 16
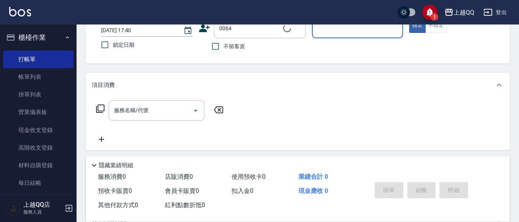
type input "[PERSON_NAME]/0972261151/0064"
type input "[PERSON_NAME]-8"
click at [409, 18] on button "指定" at bounding box center [417, 25] width 16 height 15
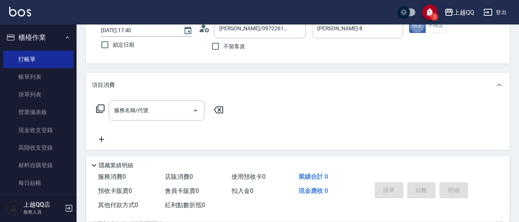
click at [99, 109] on icon at bounding box center [100, 108] width 9 height 9
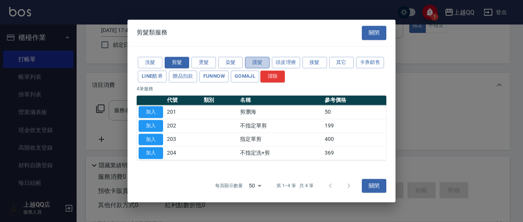
click at [250, 62] on button "護髮" at bounding box center [257, 63] width 24 height 12
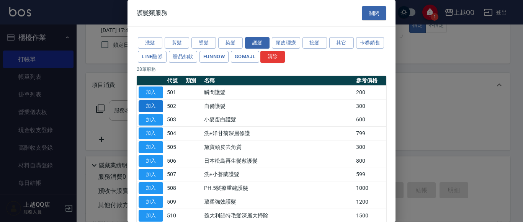
click at [152, 105] on button "加入" at bounding box center [151, 106] width 24 height 12
type input "自備護髮(502)"
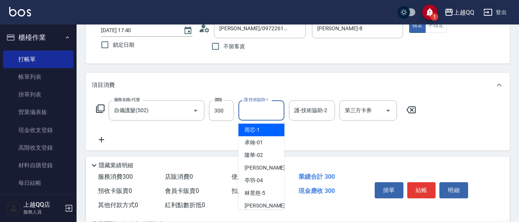
click at [259, 109] on input "護-技術協助-1" at bounding box center [261, 110] width 39 height 13
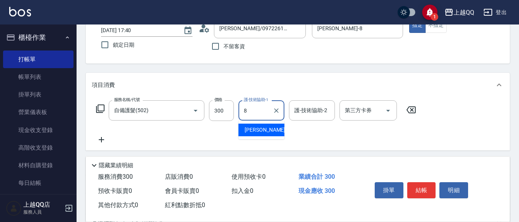
click at [259, 131] on span "[PERSON_NAME] -8" at bounding box center [267, 130] width 45 height 8
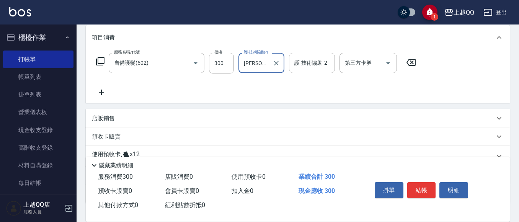
scroll to position [108, 0]
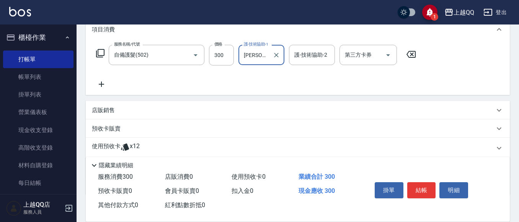
type input "[PERSON_NAME]-8"
click at [157, 106] on div "店販銷售" at bounding box center [298, 110] width 424 height 18
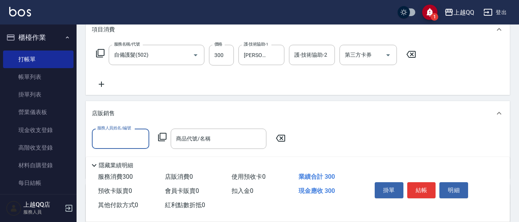
scroll to position [0, 0]
type input "[PERSON_NAME]-8"
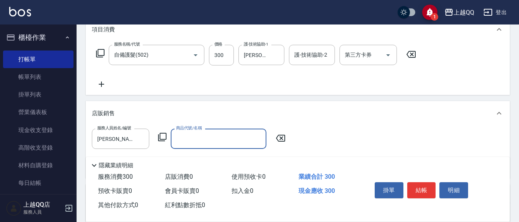
click at [164, 133] on icon at bounding box center [162, 137] width 8 height 8
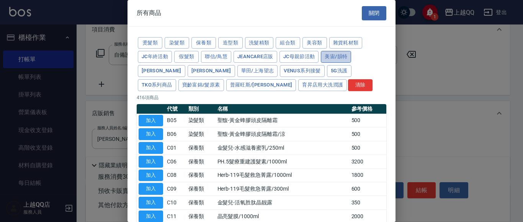
click at [333, 57] on button "美宙/韻特" at bounding box center [336, 57] width 30 height 12
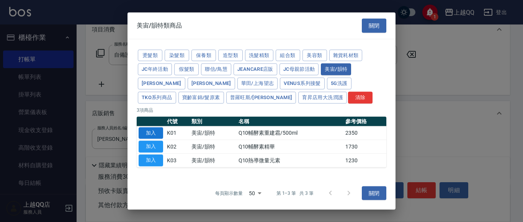
click at [146, 132] on button "加入" at bounding box center [151, 133] width 24 height 12
type input "Q10輔酵素重建霜/500ml"
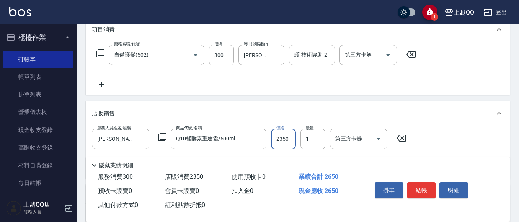
click at [287, 144] on input "2350" at bounding box center [283, 139] width 25 height 21
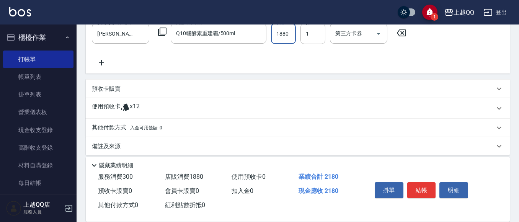
scroll to position [220, 0]
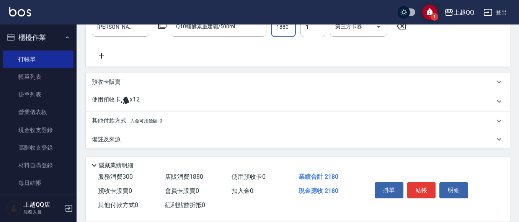
type input "1880"
click at [158, 98] on div "使用預收卡 x12" at bounding box center [293, 101] width 403 height 11
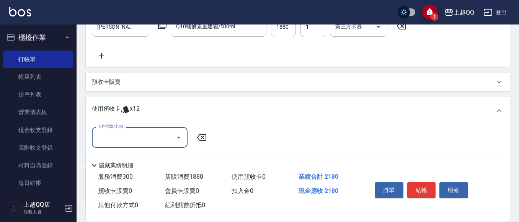
scroll to position [0, 0]
click at [176, 136] on icon "Open" at bounding box center [178, 137] width 9 height 9
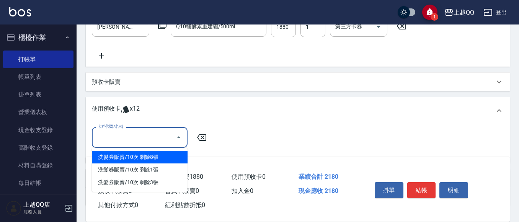
click at [177, 155] on div "洗髮券販賣/10次 剩餘8張" at bounding box center [140, 157] width 96 height 13
type input "洗髮券販賣/10次"
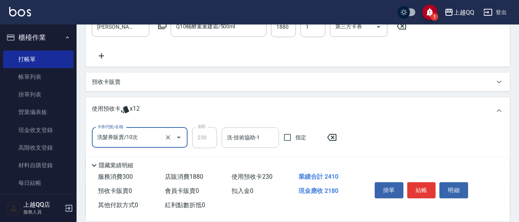
click at [232, 143] on input "洗-技術協助-1" at bounding box center [250, 137] width 51 height 13
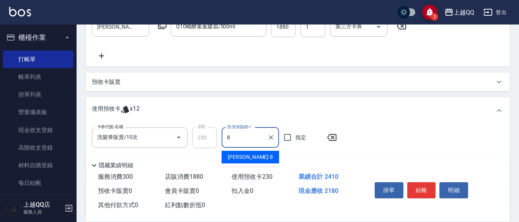
click at [235, 156] on span "[PERSON_NAME] -8" at bounding box center [250, 157] width 45 height 8
type input "[PERSON_NAME]-8"
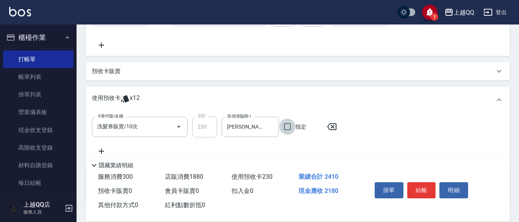
scroll to position [249, 0]
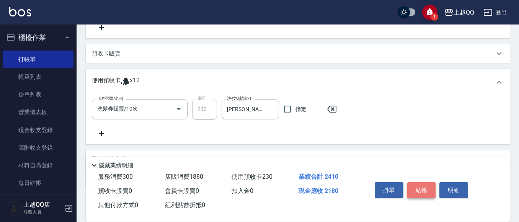
click at [418, 187] on button "結帳" at bounding box center [421, 190] width 29 height 16
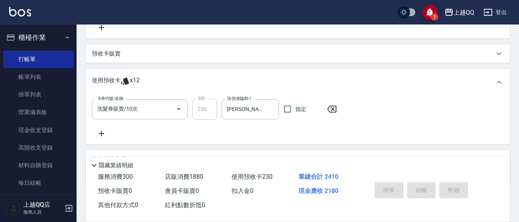
type input "[DATE] 17:41"
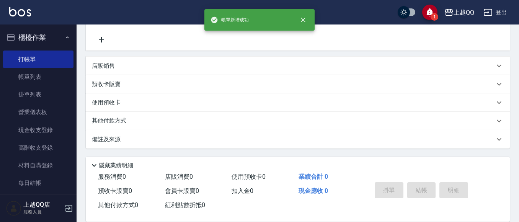
scroll to position [0, 0]
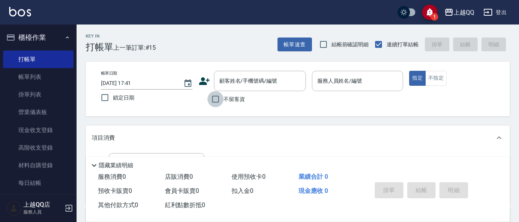
click at [213, 98] on input "不留客資" at bounding box center [215, 99] width 16 height 16
checkbox input "true"
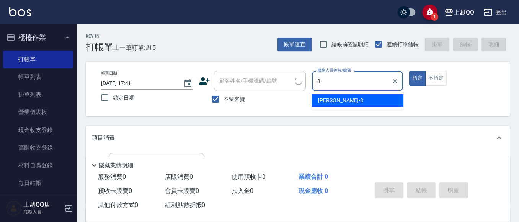
type input "[PERSON_NAME]-8"
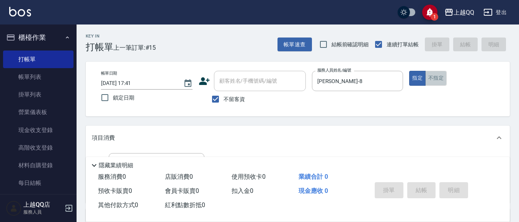
click at [437, 78] on button "不指定" at bounding box center [435, 78] width 21 height 15
drag, startPoint x: 516, startPoint y: 113, endPoint x: 521, endPoint y: 129, distance: 17.4
click at [519, 129] on html "1 上越QQ 登出 櫃檯作業 打帳單 帳單列表 掛單列表 營業儀表板 現金收支登錄 高階收支登錄 材料自購登錄 每日結帳 排班表 現場電腦打卡 預約管理 預約…" at bounding box center [259, 178] width 519 height 356
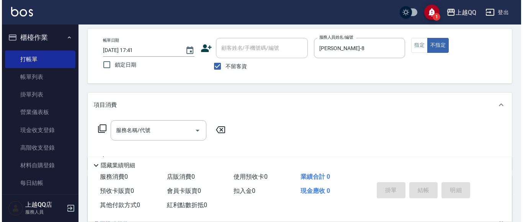
scroll to position [34, 0]
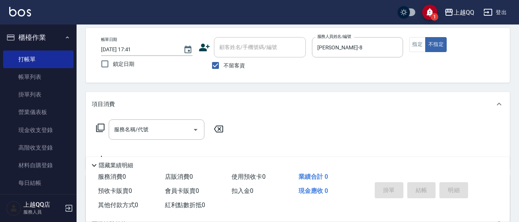
click at [101, 127] on icon at bounding box center [100, 127] width 9 height 9
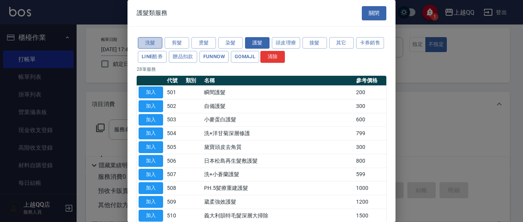
click at [149, 41] on button "洗髮" at bounding box center [150, 43] width 24 height 12
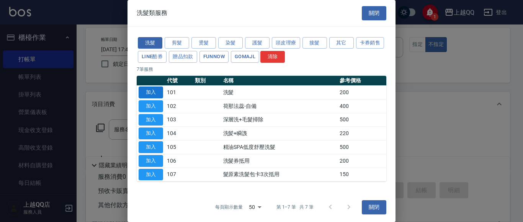
click at [149, 93] on button "加入" at bounding box center [151, 93] width 24 height 12
type input "洗髮(101)"
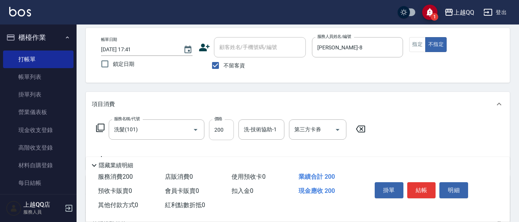
click at [224, 129] on input "200" at bounding box center [221, 129] width 25 height 21
type input "230"
click at [249, 133] on input "洗-技術協助-1" at bounding box center [261, 129] width 39 height 13
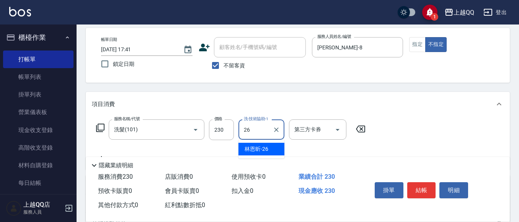
click at [256, 149] on span "[PERSON_NAME]-26" at bounding box center [257, 149] width 24 height 8
type input "林恩昕-26"
click at [419, 185] on button "結帳" at bounding box center [421, 190] width 29 height 16
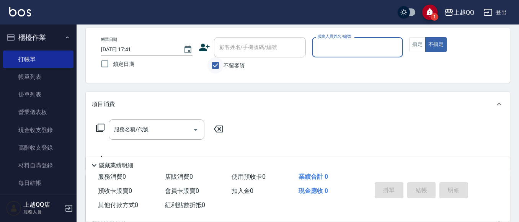
click at [214, 67] on input "不留客資" at bounding box center [215, 65] width 16 height 16
checkbox input "false"
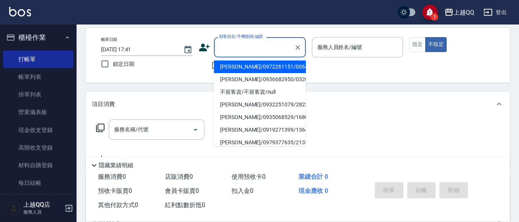
click at [217, 51] on input "顧客姓名/手機號碼/編號" at bounding box center [253, 47] width 73 height 13
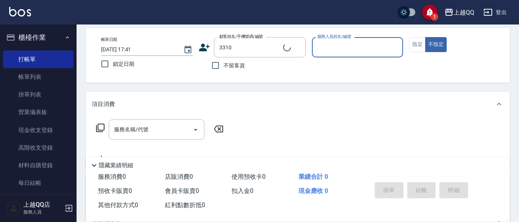
type input "[PERSON_NAME]/0919576612/3310"
type input "[PERSON_NAME]-8"
click at [415, 45] on button "指定" at bounding box center [417, 44] width 16 height 15
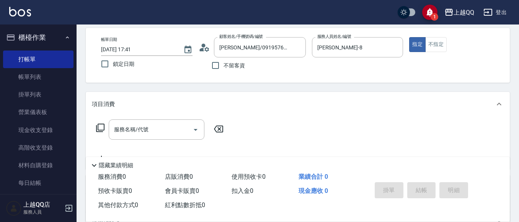
click at [100, 126] on icon at bounding box center [100, 127] width 9 height 9
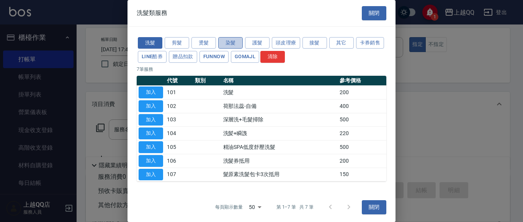
click at [226, 42] on button "染髮" at bounding box center [230, 43] width 24 height 12
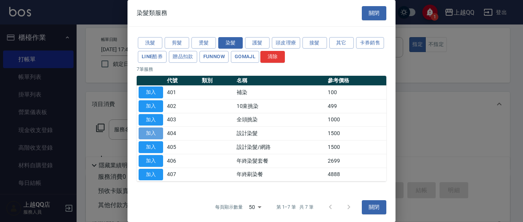
click at [157, 134] on button "加入" at bounding box center [151, 133] width 24 height 12
type input "設計染髮(404)"
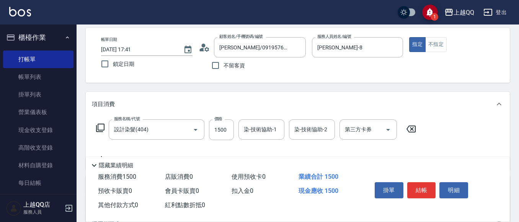
click at [101, 127] on icon at bounding box center [100, 127] width 9 height 9
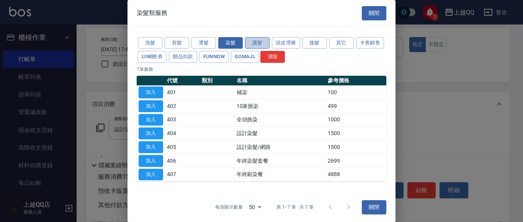
click at [263, 39] on button "護髮" at bounding box center [257, 43] width 24 height 12
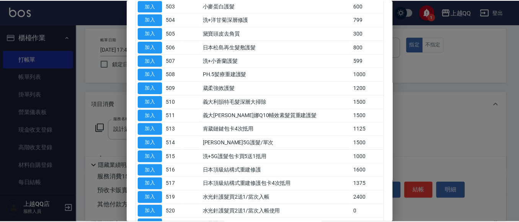
scroll to position [103, 0]
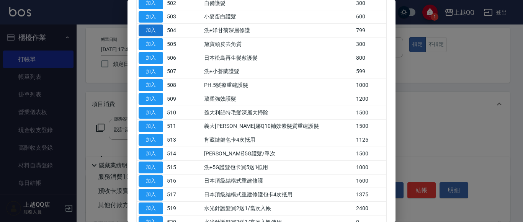
click at [145, 28] on button "加入" at bounding box center [151, 30] width 24 height 12
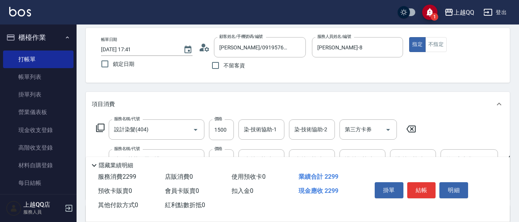
scroll to position [76, 0]
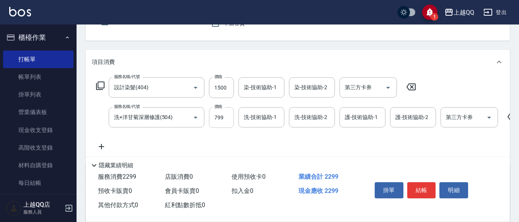
click at [226, 120] on input "799" at bounding box center [221, 117] width 25 height 21
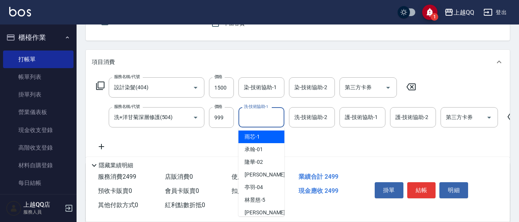
click at [243, 118] on input "洗-技術協助-1" at bounding box center [261, 117] width 39 height 13
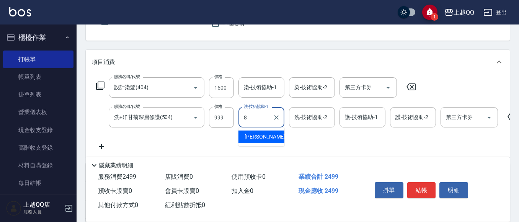
click at [251, 137] on span "[PERSON_NAME] -8" at bounding box center [267, 137] width 45 height 8
click at [346, 120] on input "護-技術協助-1" at bounding box center [362, 117] width 39 height 13
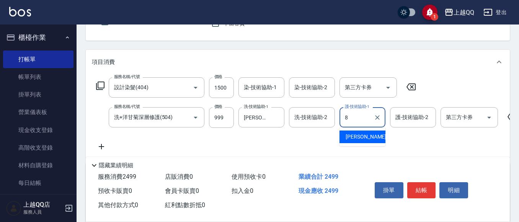
click at [355, 139] on span "[PERSON_NAME] -8" at bounding box center [368, 137] width 45 height 8
click at [249, 92] on input "染-技術協助-1" at bounding box center [261, 87] width 39 height 13
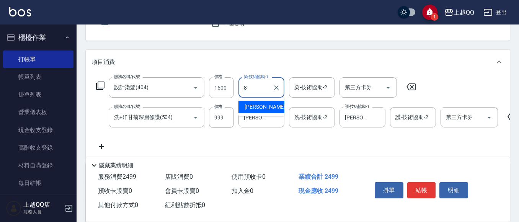
click at [253, 106] on span "[PERSON_NAME] -8" at bounding box center [267, 107] width 45 height 8
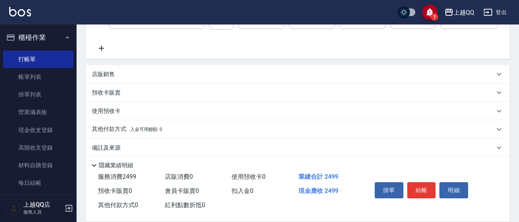
scroll to position [189, 0]
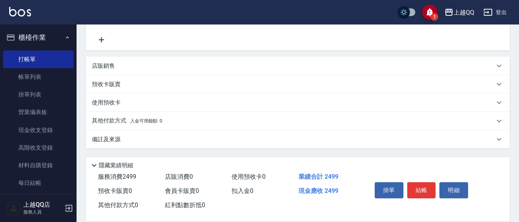
click at [144, 64] on div "店販銷售" at bounding box center [293, 66] width 403 height 8
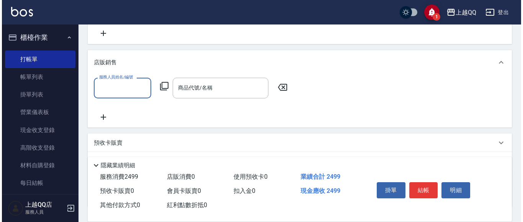
scroll to position [0, 0]
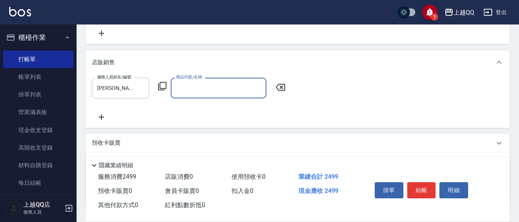
click at [163, 91] on icon at bounding box center [162, 86] width 9 height 9
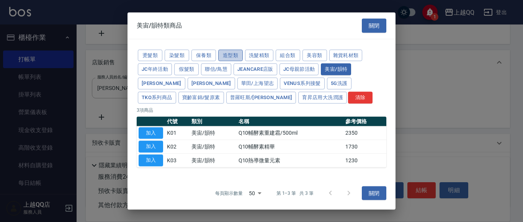
click at [225, 54] on button "造型類" at bounding box center [230, 55] width 24 height 12
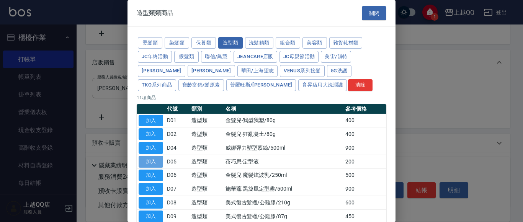
click at [147, 160] on button "加入" at bounding box center [151, 162] width 24 height 12
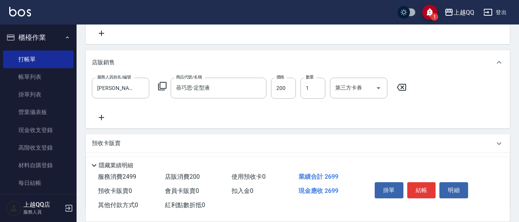
click at [401, 91] on icon at bounding box center [401, 87] width 19 height 9
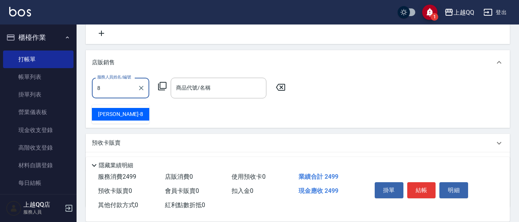
click at [130, 112] on div "[PERSON_NAME] -8" at bounding box center [120, 114] width 57 height 13
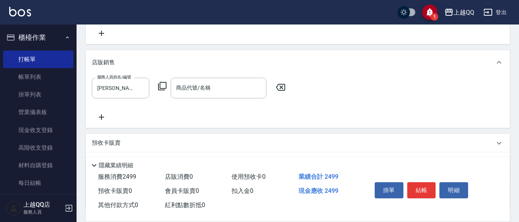
click at [163, 91] on icon at bounding box center [162, 86] width 9 height 9
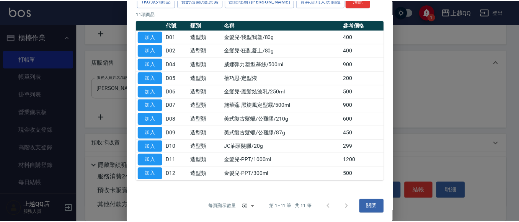
scroll to position [84, 0]
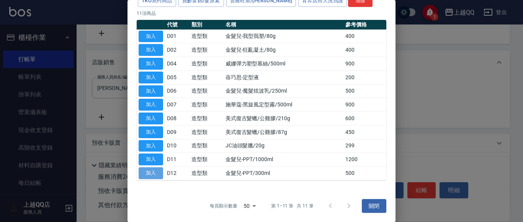
click at [149, 173] on button "加入" at bounding box center [151, 173] width 24 height 12
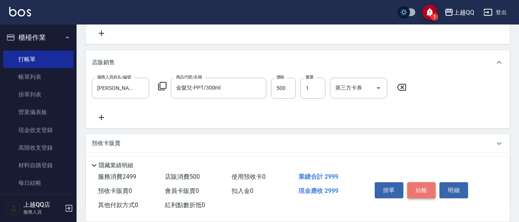
click at [418, 187] on button "結帳" at bounding box center [421, 190] width 29 height 16
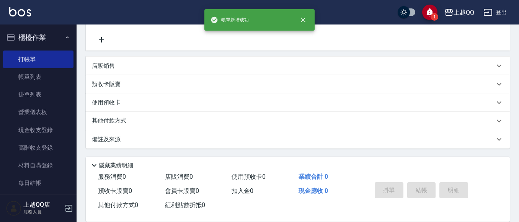
scroll to position [0, 0]
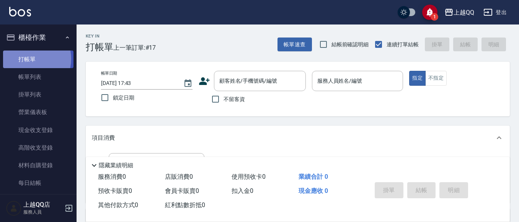
click at [27, 59] on link "打帳單" at bounding box center [38, 60] width 70 height 18
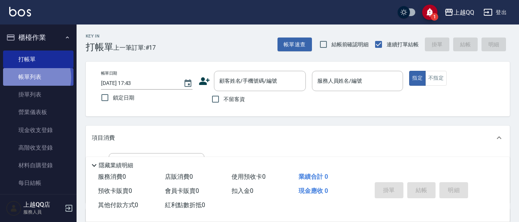
click at [31, 78] on link "帳單列表" at bounding box center [38, 77] width 70 height 18
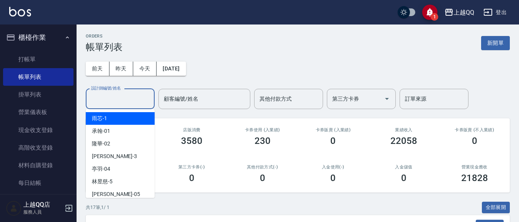
click at [111, 103] on input "設計師編號/姓名" at bounding box center [120, 98] width 62 height 13
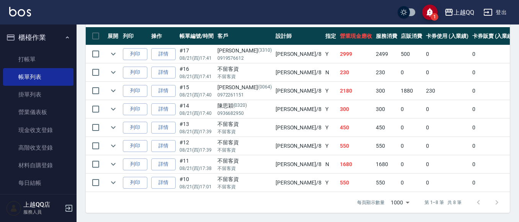
scroll to position [211, 0]
click at [40, 58] on link "打帳單" at bounding box center [38, 60] width 70 height 18
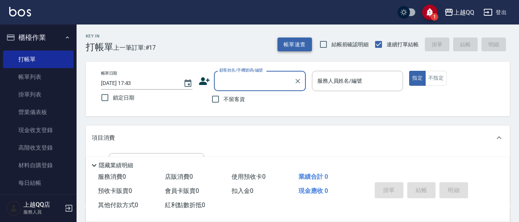
click at [289, 41] on button "帳單速查" at bounding box center [295, 45] width 34 height 14
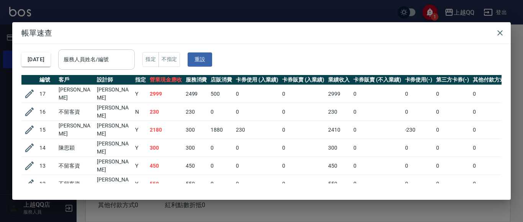
click at [99, 59] on input "服務人員姓名/編號" at bounding box center [97, 59] width 70 height 13
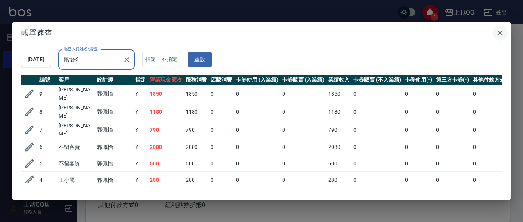
click at [498, 31] on icon "button" at bounding box center [499, 32] width 5 height 5
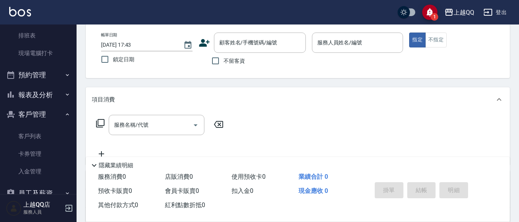
scroll to position [172, 0]
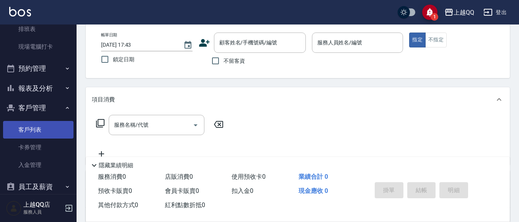
click at [32, 131] on link "客戶列表" at bounding box center [38, 130] width 70 height 18
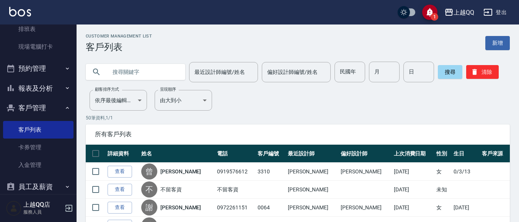
click at [124, 77] on input "text" at bounding box center [143, 72] width 72 height 21
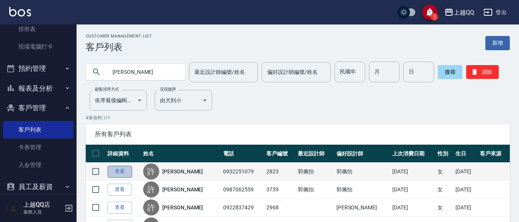
click at [122, 174] on link "查看" at bounding box center [120, 172] width 24 height 12
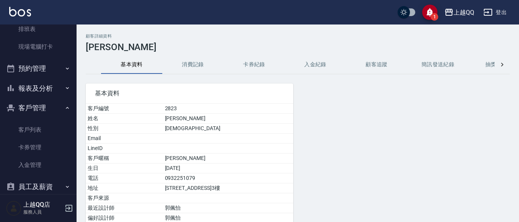
click at [198, 62] on button "消費記錄" at bounding box center [192, 65] width 61 height 18
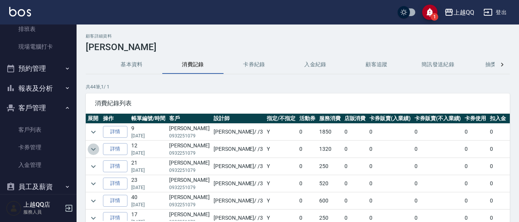
drag, startPoint x: 96, startPoint y: 148, endPoint x: 199, endPoint y: 149, distance: 103.4
click at [97, 148] on icon "expand row" at bounding box center [93, 149] width 9 height 9
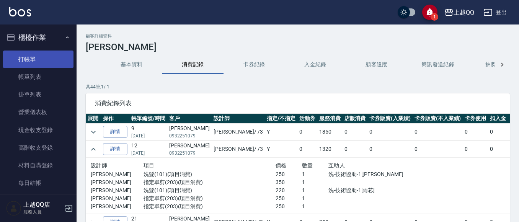
click at [27, 59] on link "打帳單" at bounding box center [38, 60] width 70 height 18
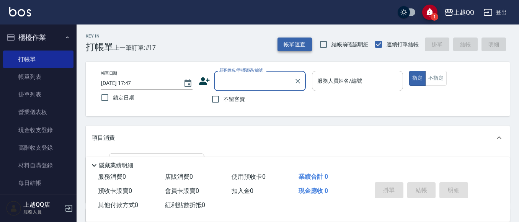
click at [299, 40] on button "帳單速查" at bounding box center [295, 45] width 34 height 14
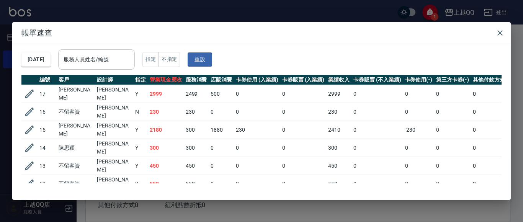
click at [86, 61] on input "服務人員姓名/編號" at bounding box center [97, 59] width 70 height 13
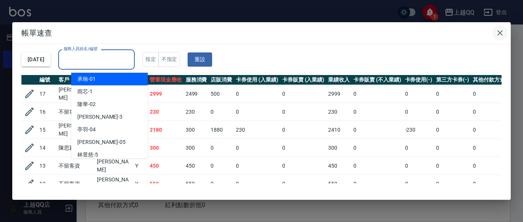
click at [502, 31] on icon "button" at bounding box center [499, 32] width 5 height 5
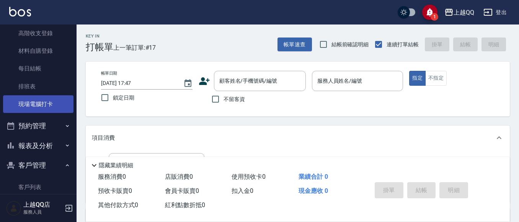
scroll to position [115, 0]
click at [54, 145] on button "報表及分析" at bounding box center [38, 146] width 70 height 20
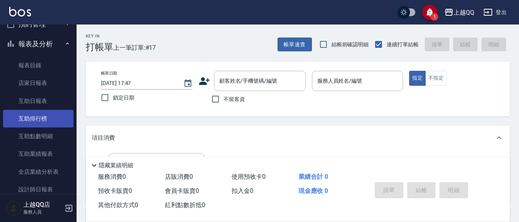
scroll to position [230, 0]
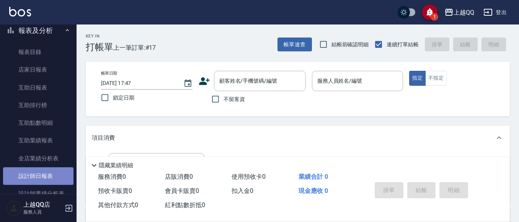
click at [47, 175] on link "設計師日報表" at bounding box center [38, 176] width 70 height 18
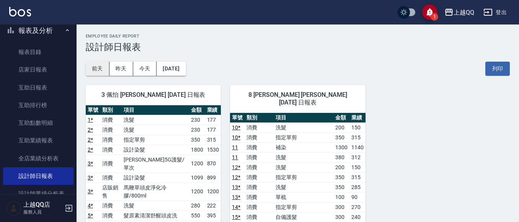
click at [88, 69] on button "前天" at bounding box center [98, 69] width 24 height 14
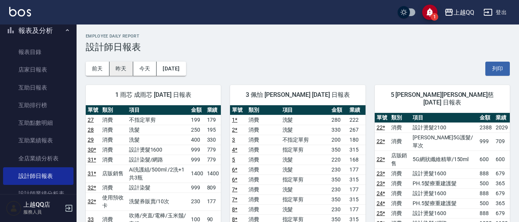
click at [125, 68] on button "昨天" at bounding box center [121, 69] width 24 height 14
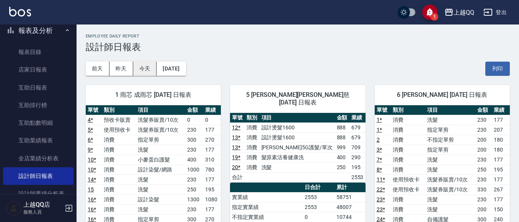
click at [138, 65] on button "今天" at bounding box center [145, 69] width 24 height 14
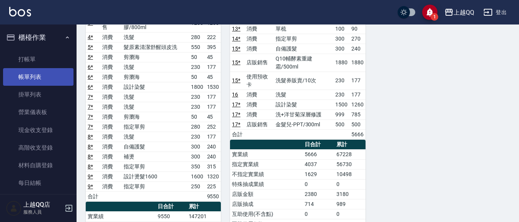
scroll to position [165, 0]
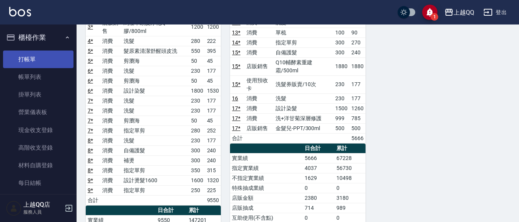
click at [52, 56] on link "打帳單" at bounding box center [38, 60] width 70 height 18
